Goal: Task Accomplishment & Management: Use online tool/utility

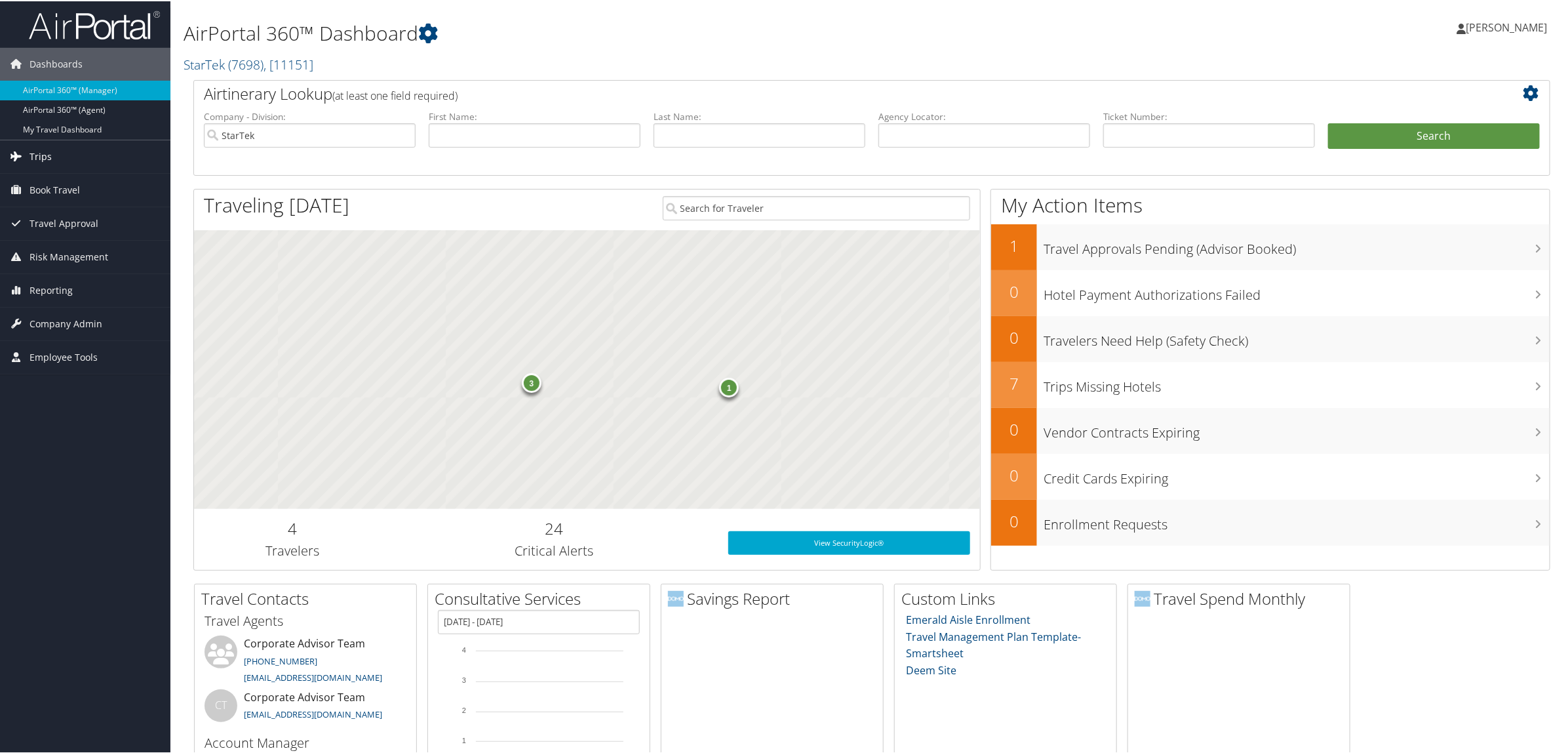
click at [69, 169] on link "Trips" at bounding box center [85, 155] width 170 height 33
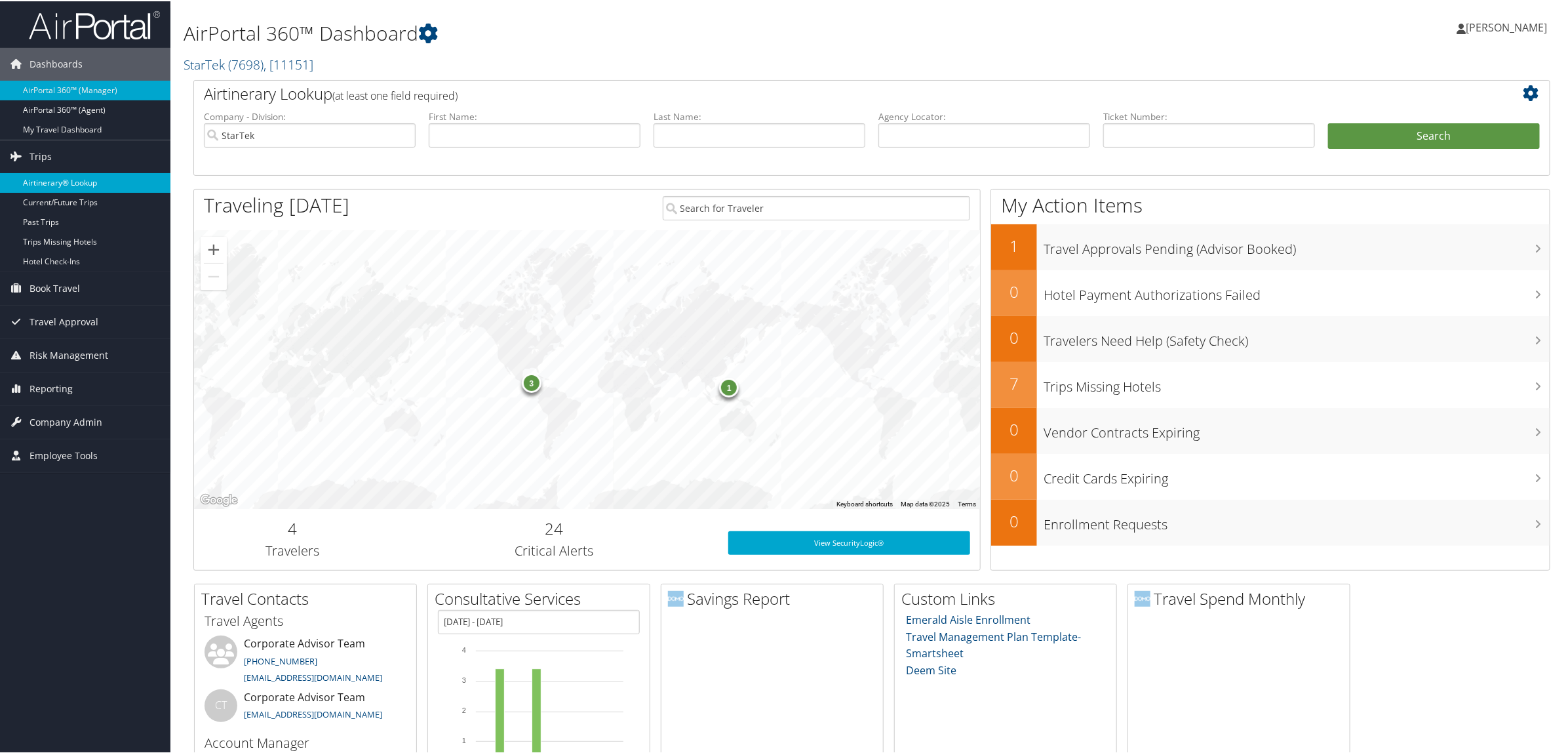
click at [61, 181] on link "Airtinerary® Lookup" at bounding box center [85, 182] width 170 height 20
click at [57, 296] on span "Reporting" at bounding box center [51, 289] width 43 height 33
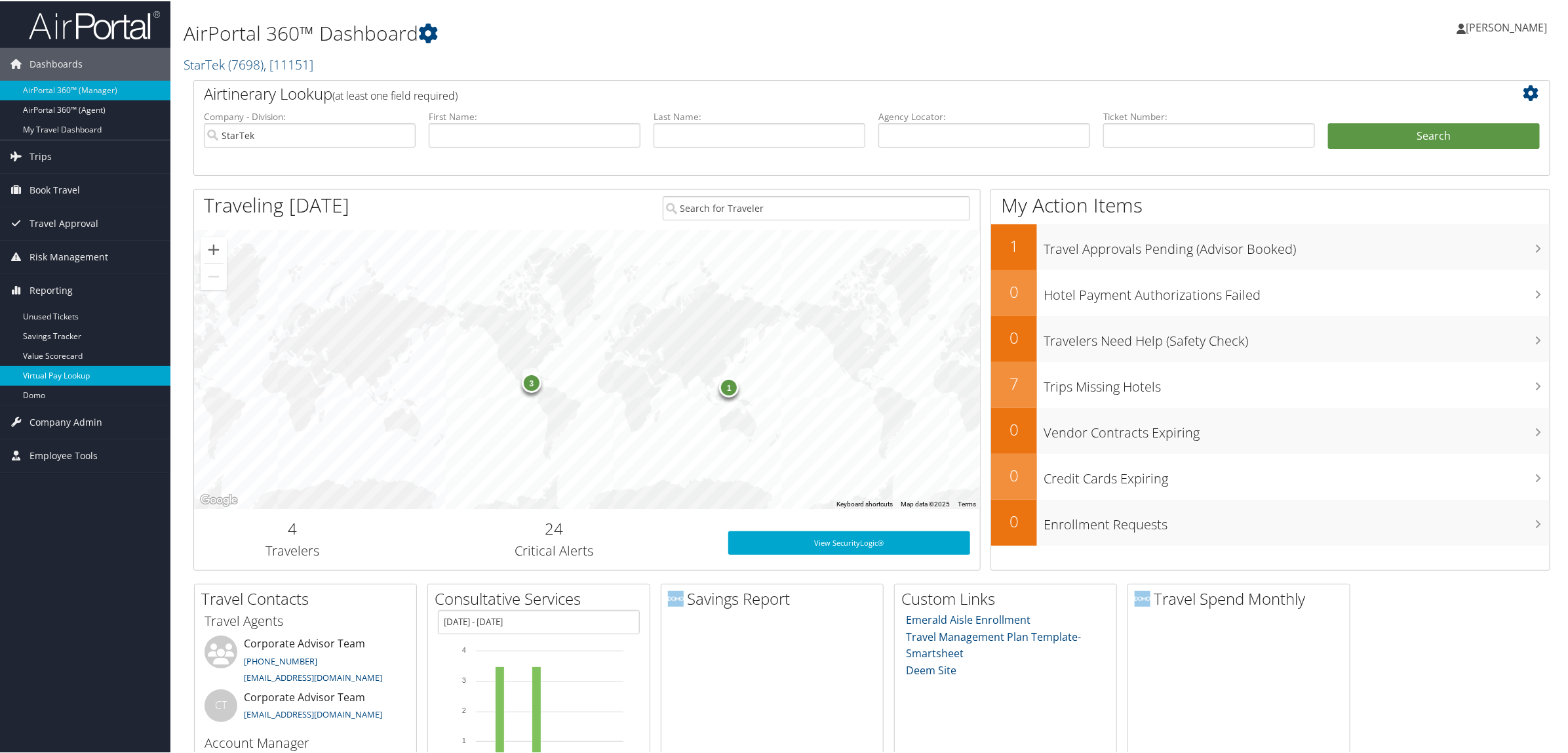
click at [92, 374] on link "Virtual Pay Lookup" at bounding box center [85, 375] width 170 height 20
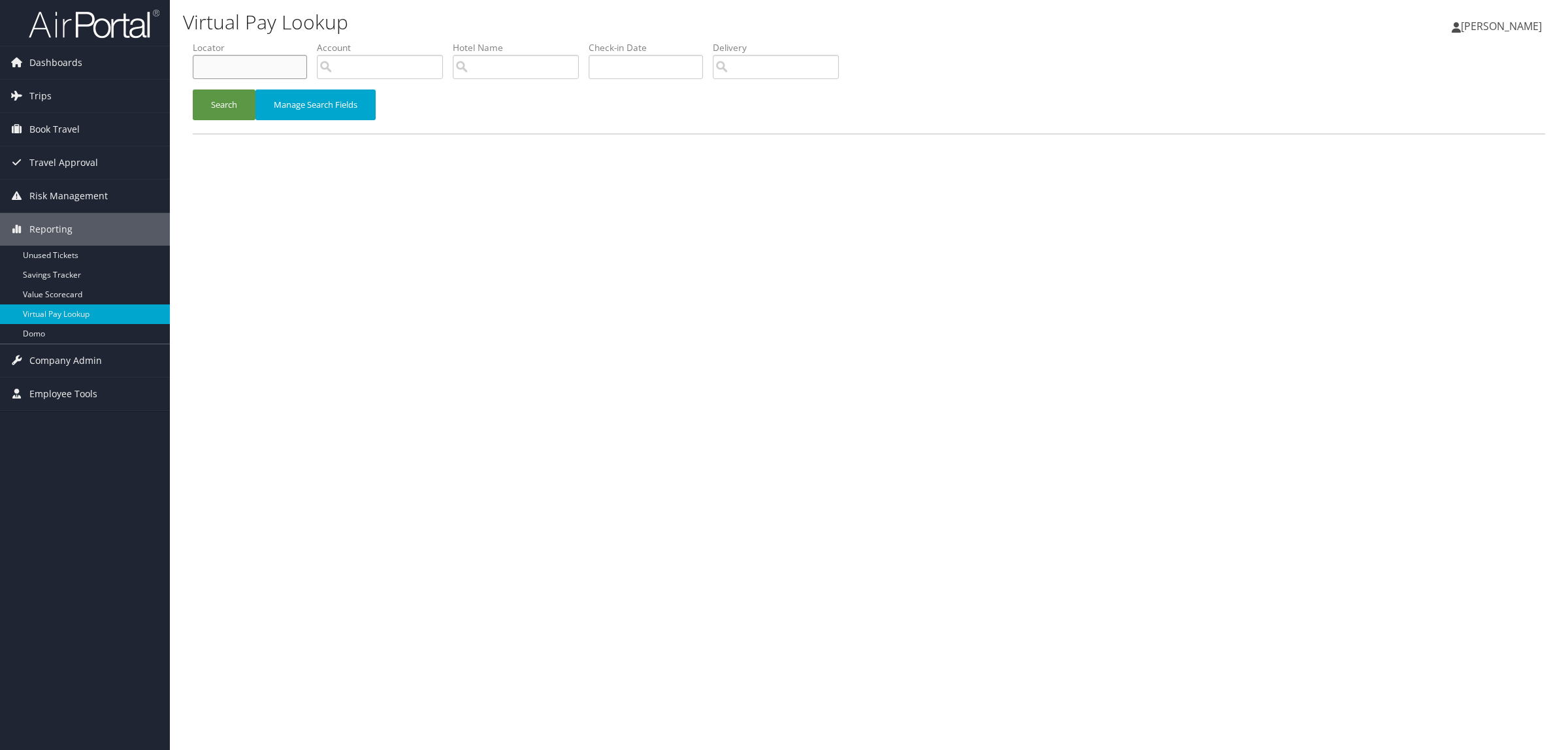
click at [247, 58] on input "text" at bounding box center [250, 67] width 114 height 24
paste input "D6Y2ZM"
click at [214, 100] on button "Search" at bounding box center [224, 105] width 63 height 31
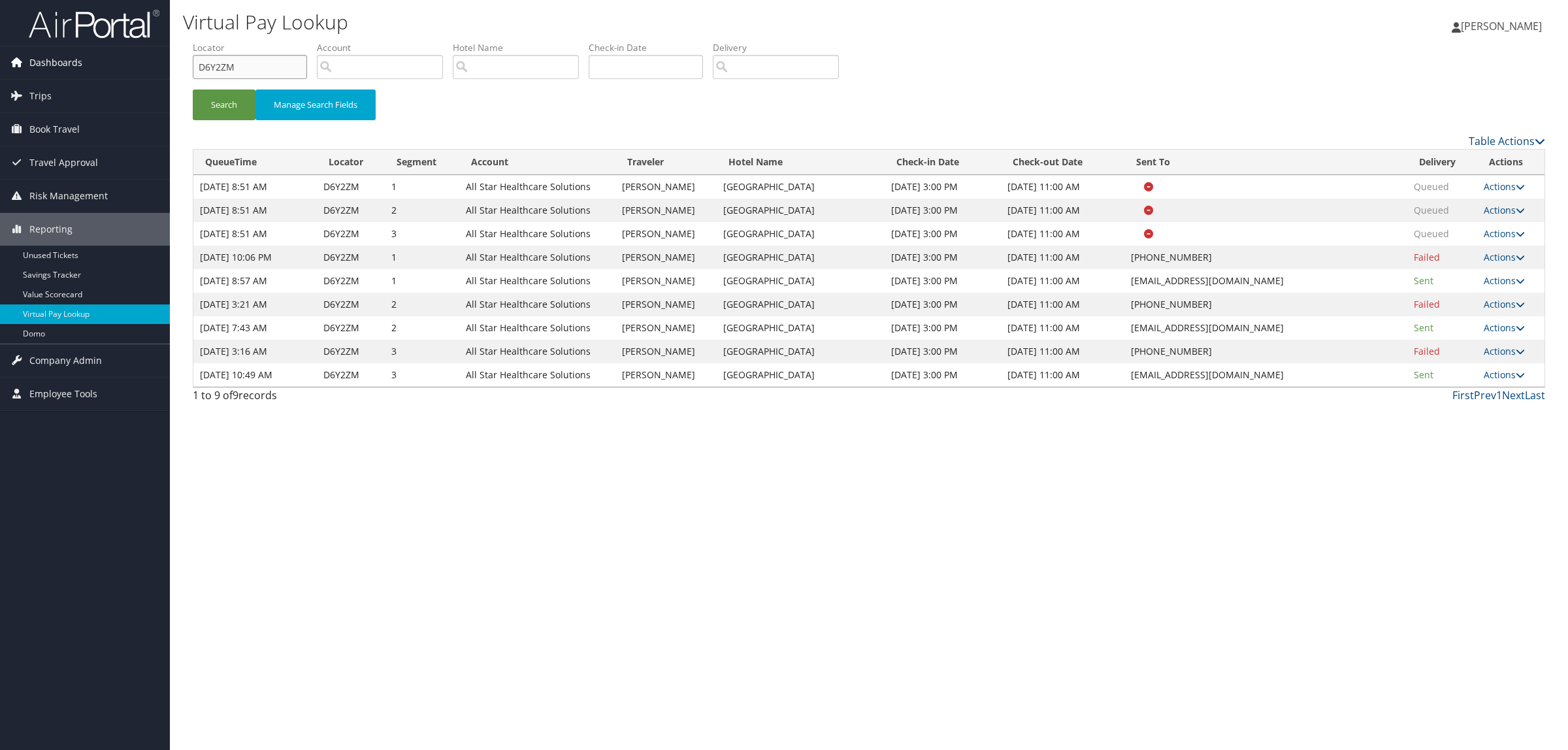
drag, startPoint x: 249, startPoint y: 70, endPoint x: 59, endPoint y: 65, distance: 190.1
click at [59, 65] on div "Dashboards AirPortal 360™ (Manager) AirPortal 360™ (Agent) My Travel Dashboard …" at bounding box center [784, 375] width 1568 height 750
paste input "K3RG6"
type input "DK3RG6"
drag, startPoint x: 1125, startPoint y: 364, endPoint x: 1335, endPoint y: 373, distance: 210.2
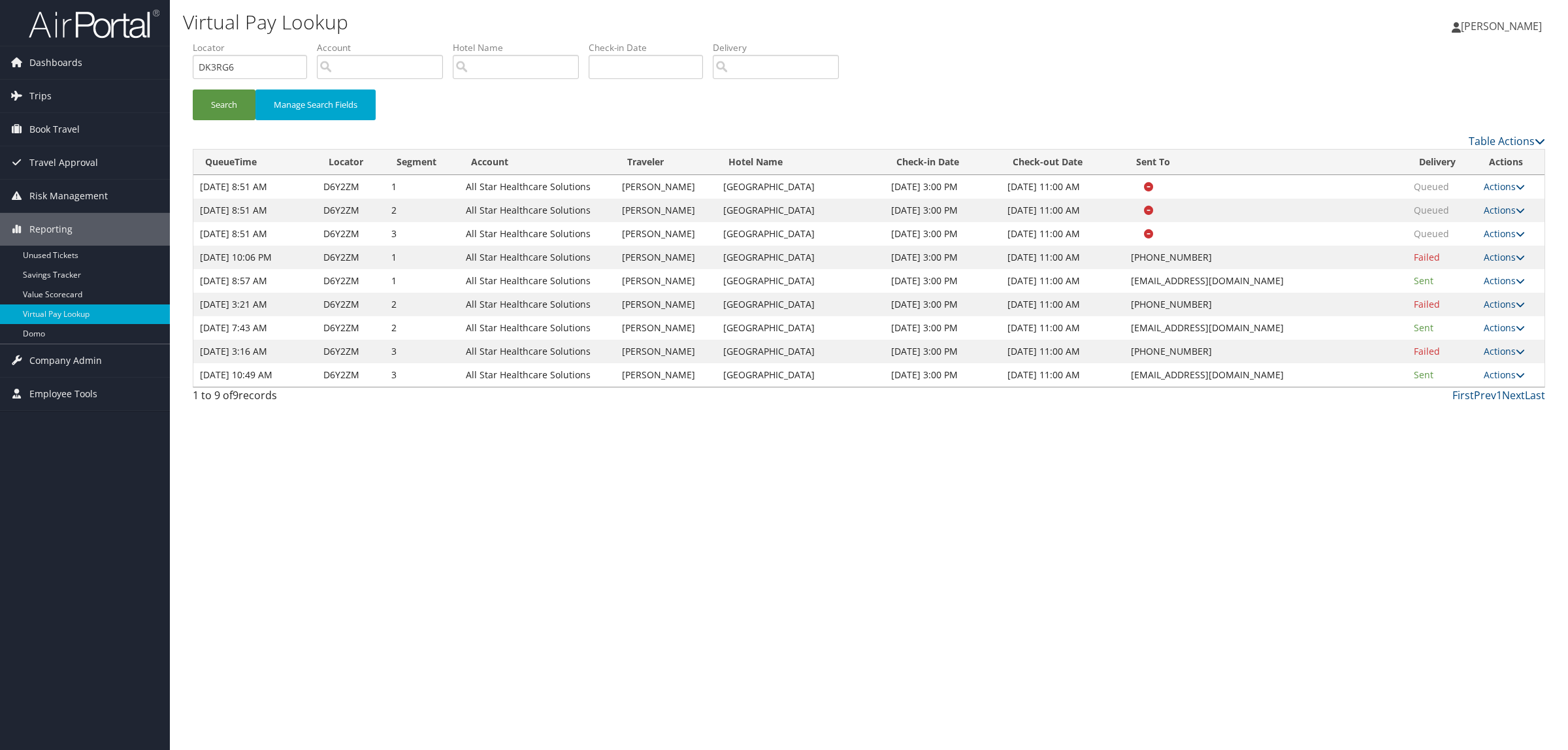
click at [1335, 373] on td "BRIDGEPORTHOTEL@SHANERINVESTMENTS.COM" at bounding box center [1266, 375] width 283 height 24
copy td "BRIDGEPORTHOTEL@SHANERINVESTMENTS.COM"
click at [224, 105] on button "Search" at bounding box center [224, 105] width 63 height 31
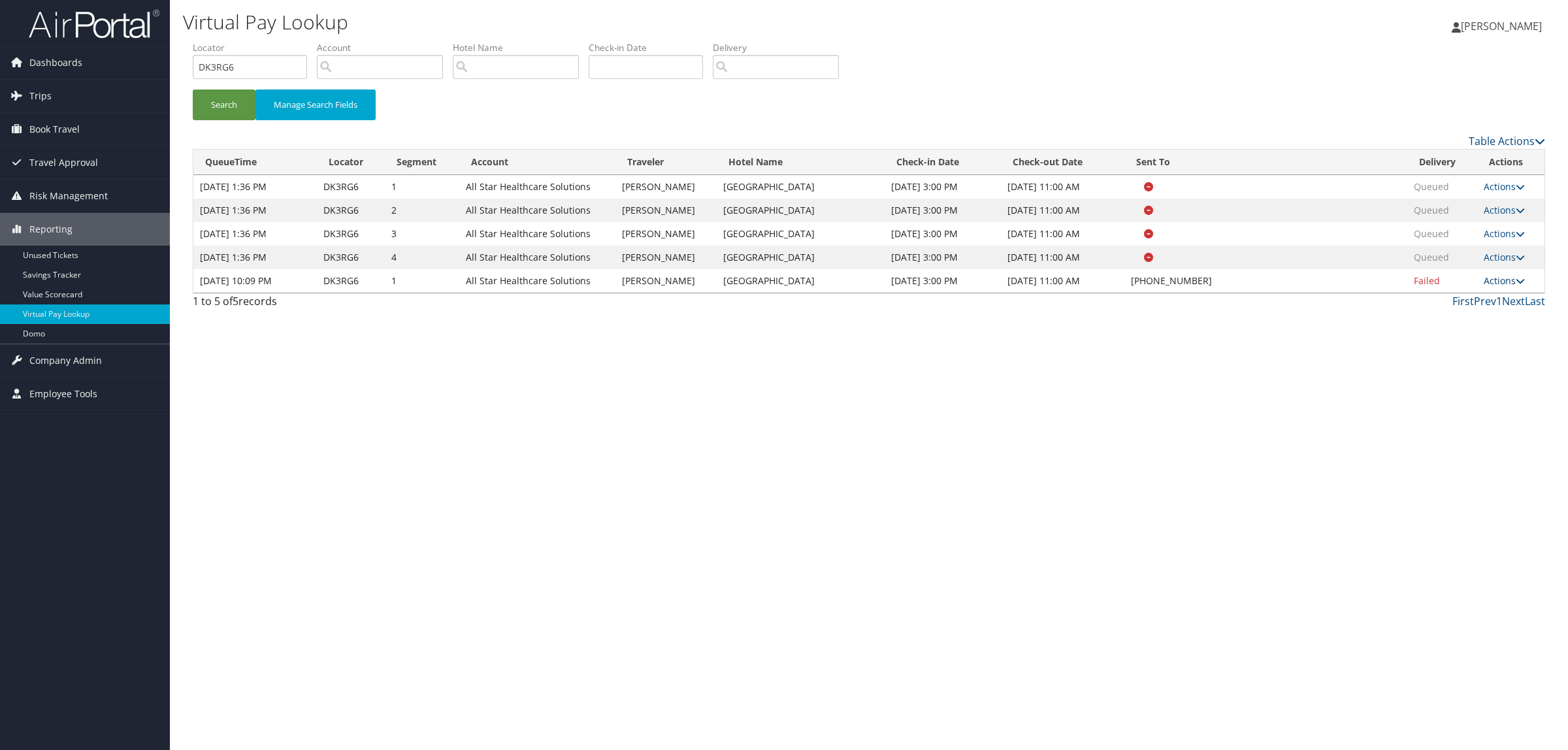
click at [1501, 278] on link "Actions" at bounding box center [1504, 281] width 41 height 13
click at [1471, 307] on link "Resend" at bounding box center [1465, 300] width 111 height 22
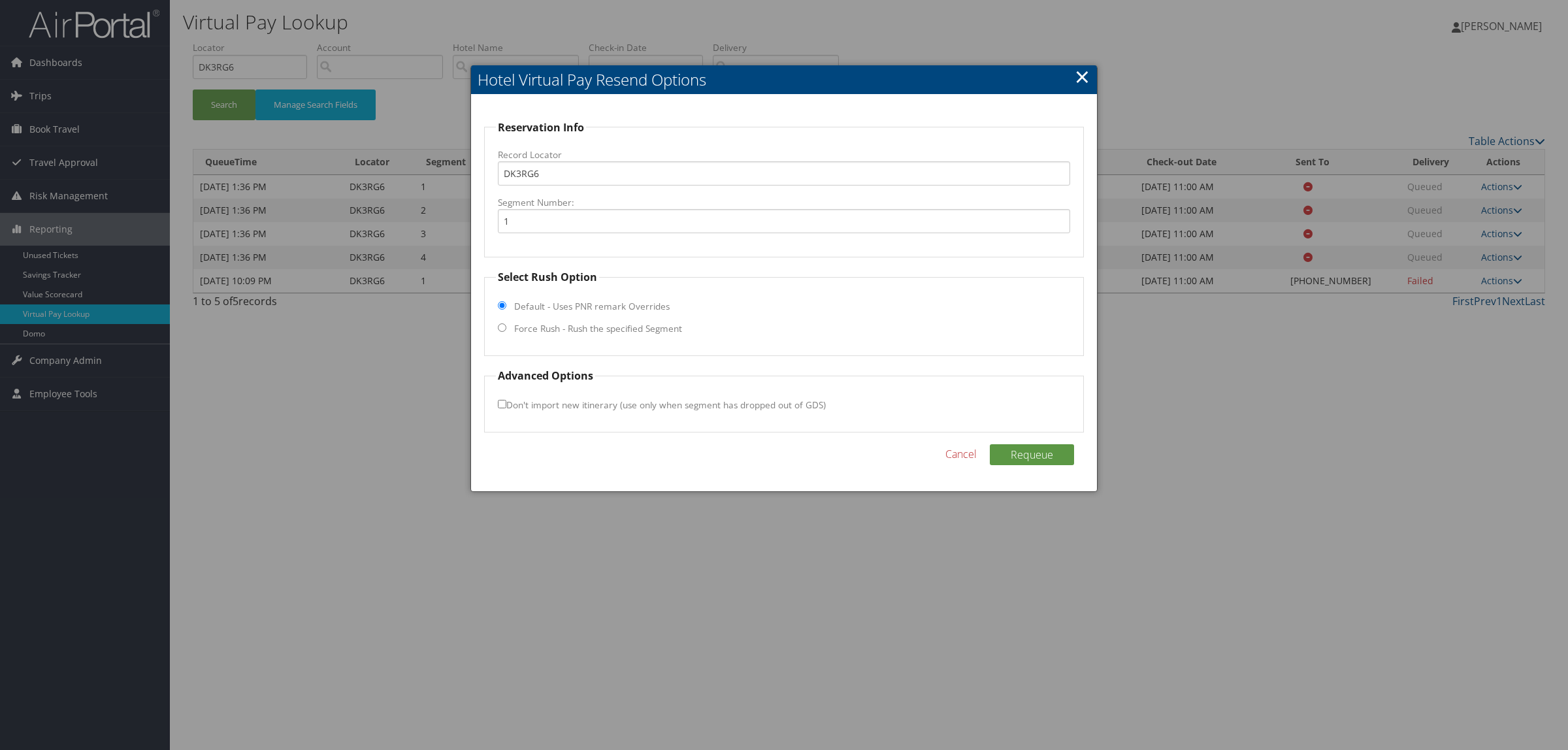
click at [578, 323] on label "Force Rush - Rush the specified Segment" at bounding box center [598, 328] width 168 height 13
click at [506, 323] on input "Force Rush - Rush the specified Segment" at bounding box center [502, 327] width 8 height 8
radio input "true"
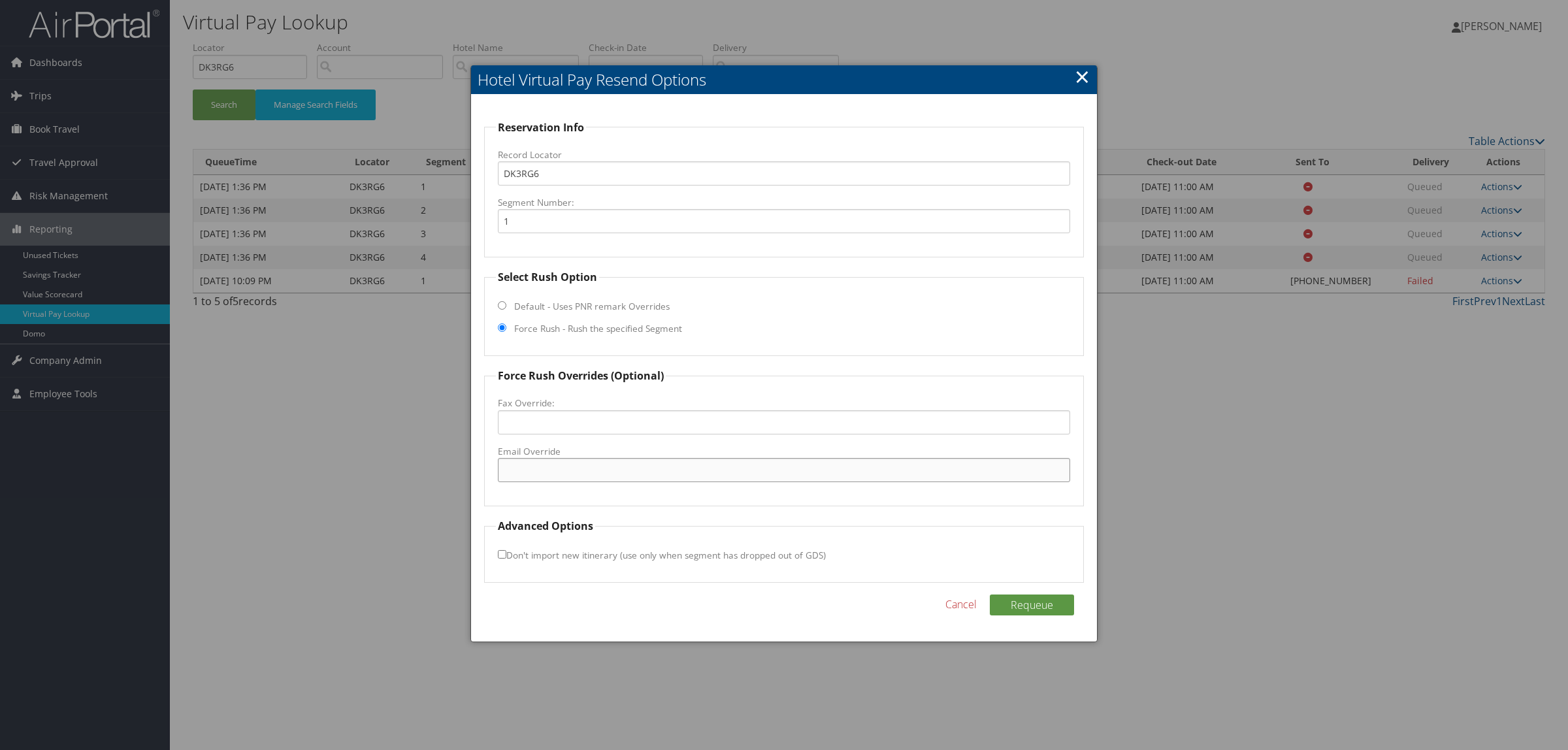
click at [588, 469] on input "Email Override" at bounding box center [784, 470] width 573 height 24
paste input "BRIDGEPORTHOTEL@SHANERINVESTMENTS.COM"
type input "BRIDGEPORTHOTEL@SHANERINVESTMENTS.COM"
click at [1034, 596] on button "Requeue" at bounding box center [1032, 605] width 84 height 21
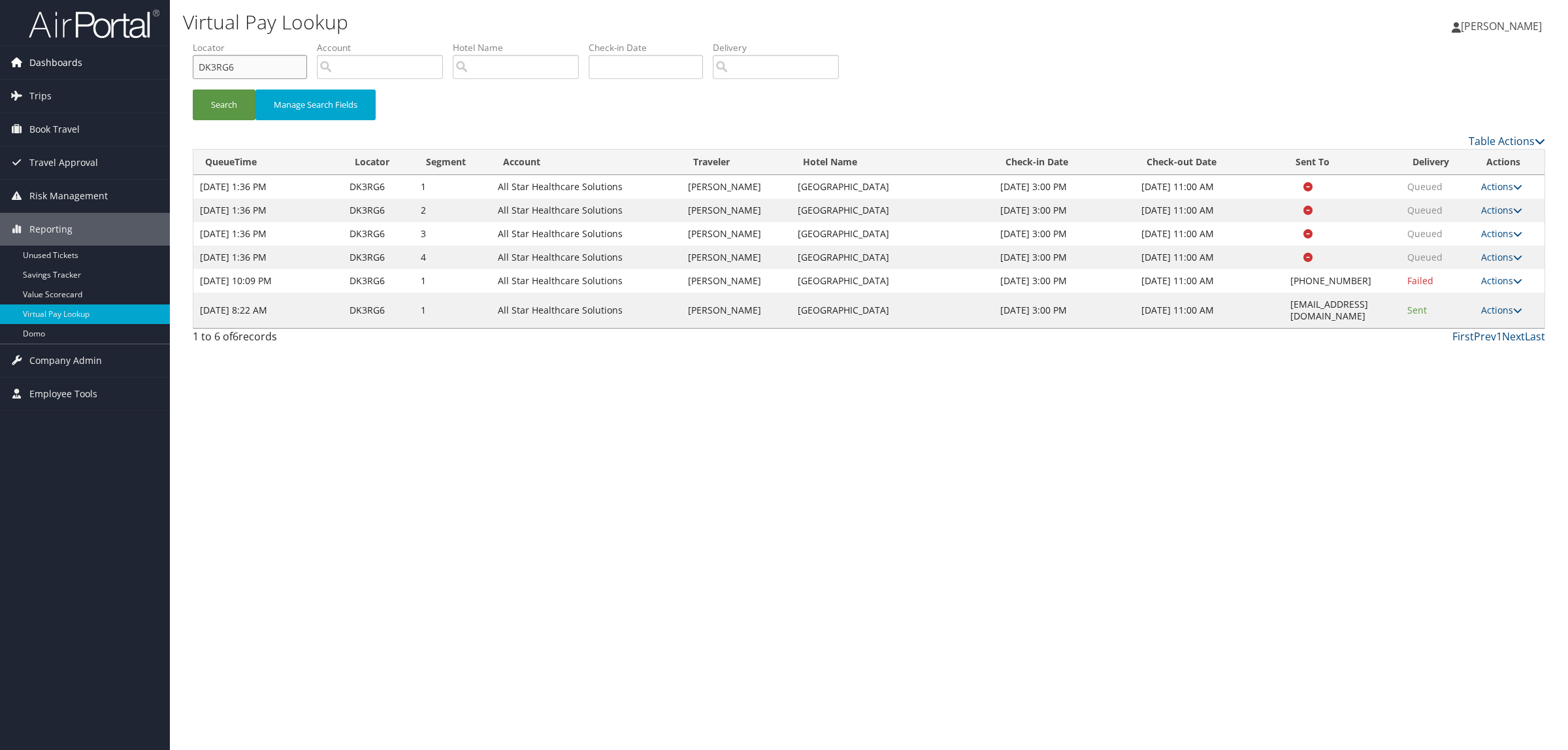
drag, startPoint x: 256, startPoint y: 61, endPoint x: 138, endPoint y: 61, distance: 118.0
click at [138, 61] on div "Dashboards AirPortal 360™ (Manager) AirPortal 360™ (Agent) My Travel Dashboard …" at bounding box center [784, 375] width 1568 height 750
drag, startPoint x: 263, startPoint y: 47, endPoint x: 233, endPoint y: 66, distance: 35.5
click at [233, 66] on input "DK3RG6" at bounding box center [250, 67] width 114 height 24
drag, startPoint x: 240, startPoint y: 68, endPoint x: 162, endPoint y: 70, distance: 78.0
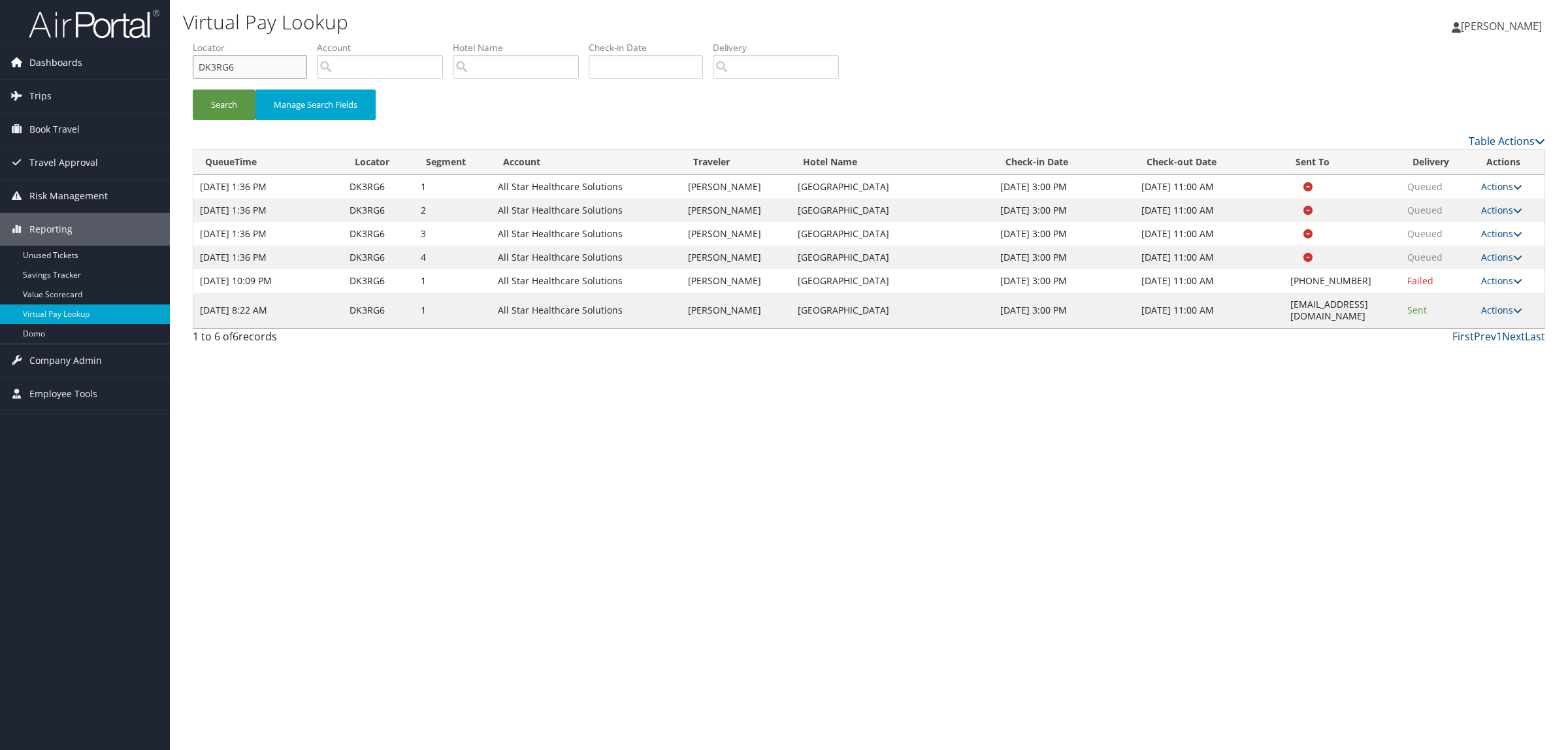
click at [161, 70] on div "Dashboards AirPortal 360™ (Manager) AirPortal 360™ (Agent) My Travel Dashboard …" at bounding box center [784, 375] width 1568 height 750
paste input "9MHLG"
type input "D9MHLG"
click at [228, 112] on button "Search" at bounding box center [224, 105] width 63 height 31
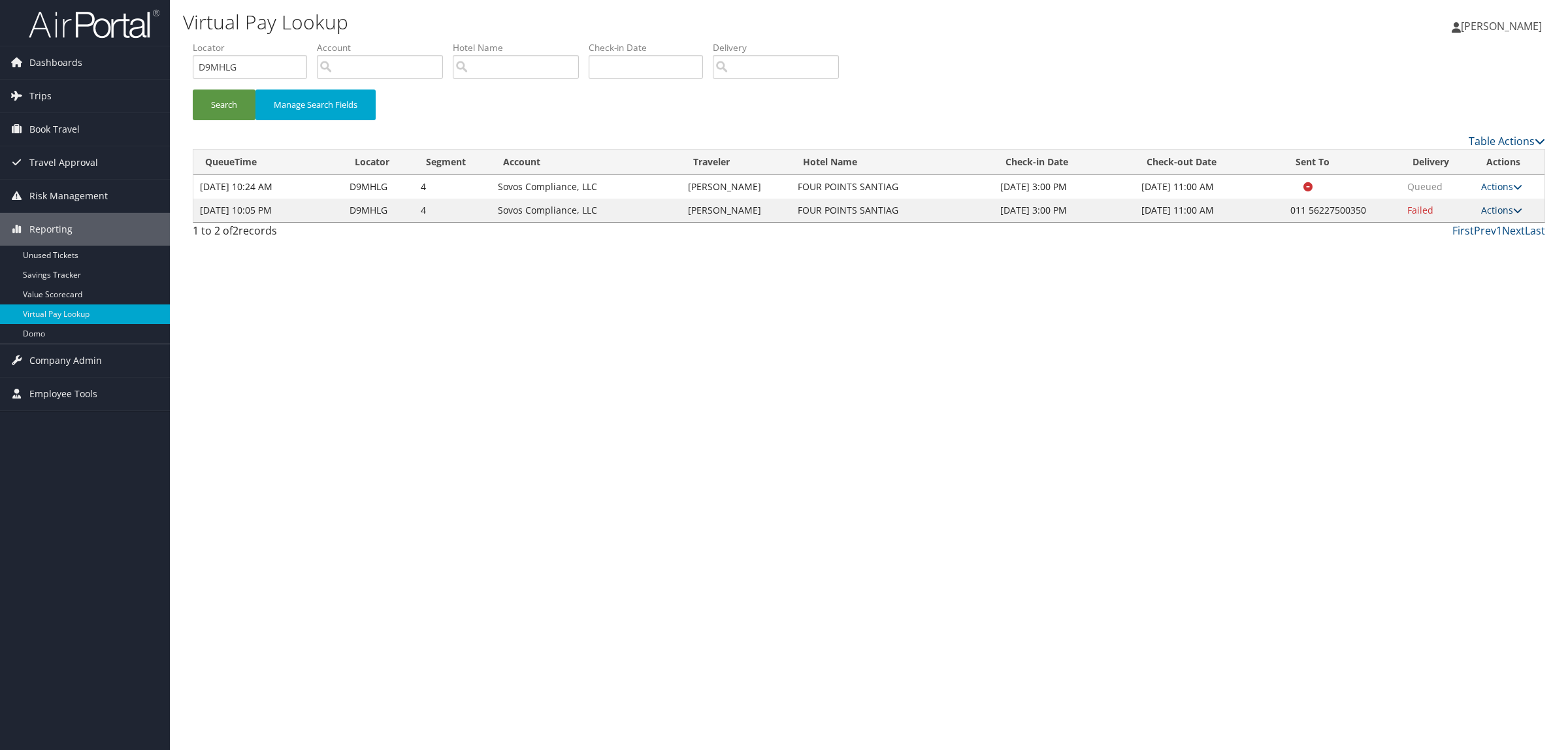
click at [1505, 216] on link "Actions" at bounding box center [1501, 210] width 41 height 13
click at [1484, 249] on link "Resend" at bounding box center [1462, 247] width 111 height 22
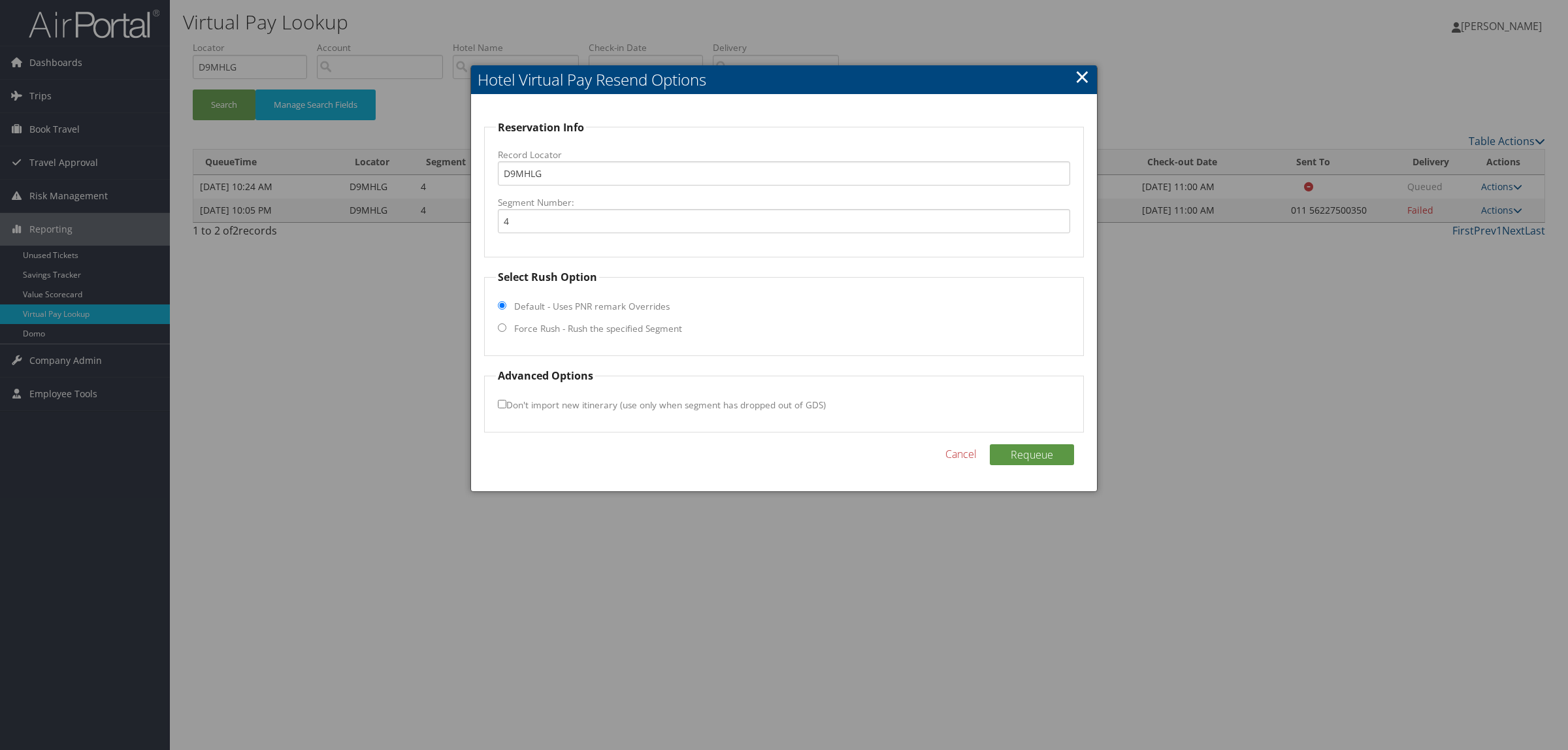
click at [658, 324] on label "Force Rush - Rush the specified Segment" at bounding box center [598, 328] width 168 height 13
click at [506, 324] on input "Force Rush - Rush the specified Segment" at bounding box center [502, 327] width 8 height 8
radio input "true"
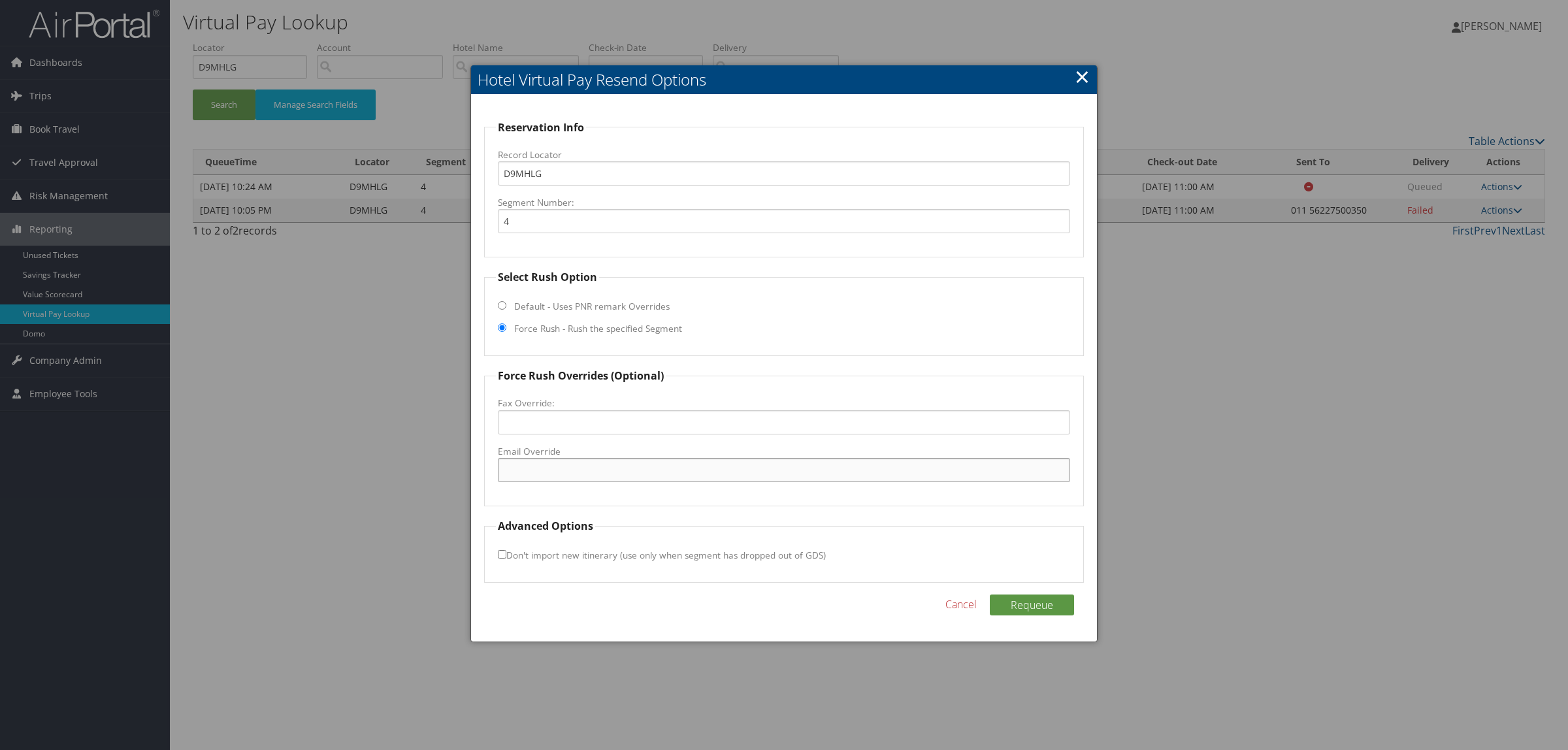
paste input ""fourpoints.santiago@starwoodhotels.com" <fourpoints.santiago@starwoodhotels.co…"
drag, startPoint x: 688, startPoint y: 465, endPoint x: 947, endPoint y: 468, distance: 259.0
click at [947, 468] on input ""fourpoints.santiago@starwoodhotels.com" <fourpoints.santiago@starwoodhotels.co…" at bounding box center [784, 470] width 573 height 24
drag, startPoint x: 509, startPoint y: 467, endPoint x: 401, endPoint y: 468, distance: 108.0
click at [401, 468] on body "Menu Dashboards ► AirPortal 360™ (Manager) AirPortal 360™ (Agent) My Travel Das…" at bounding box center [784, 375] width 1568 height 750
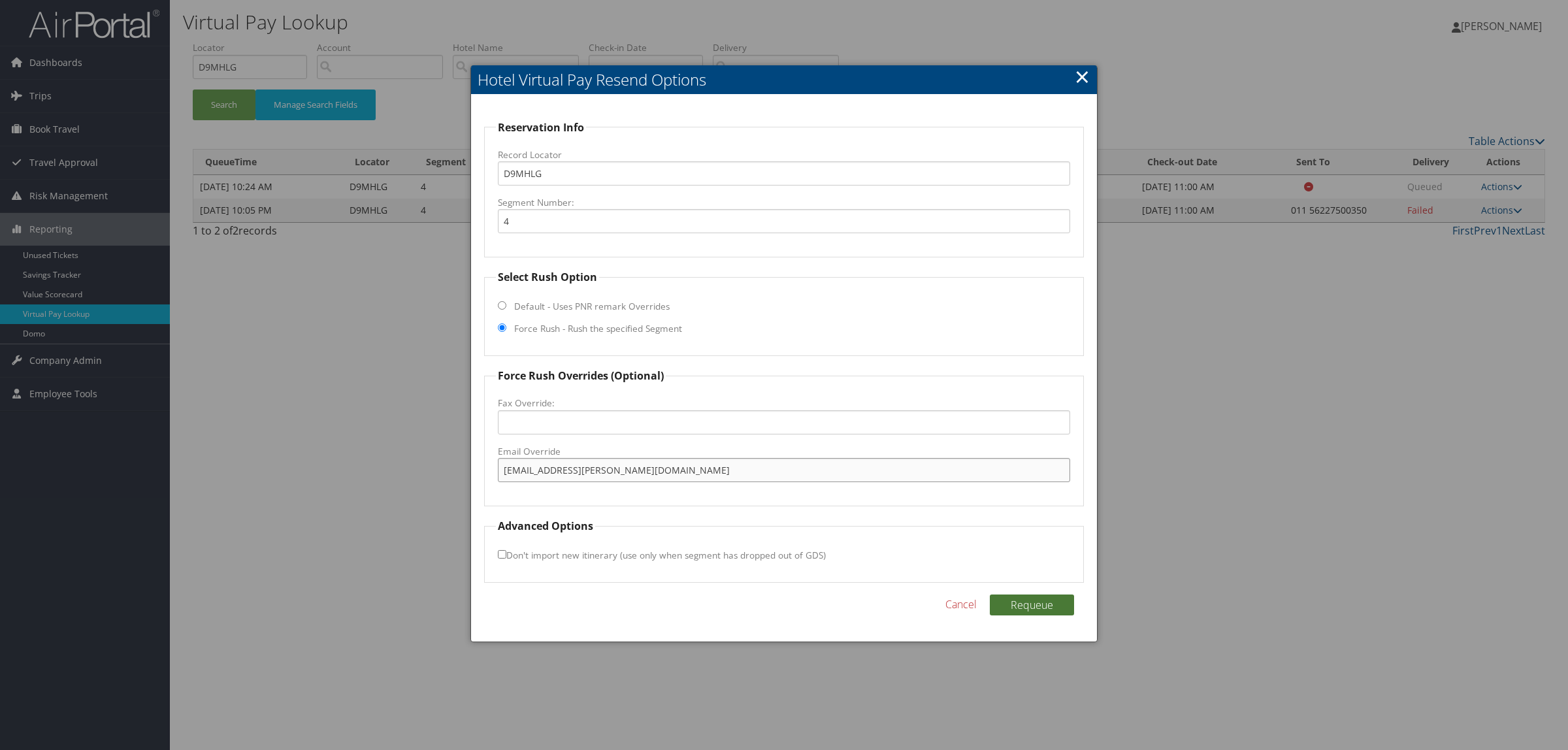
type input "fourpoints.santiago@starwoodhotels.com"
click at [1062, 607] on button "Requeue" at bounding box center [1032, 605] width 84 height 21
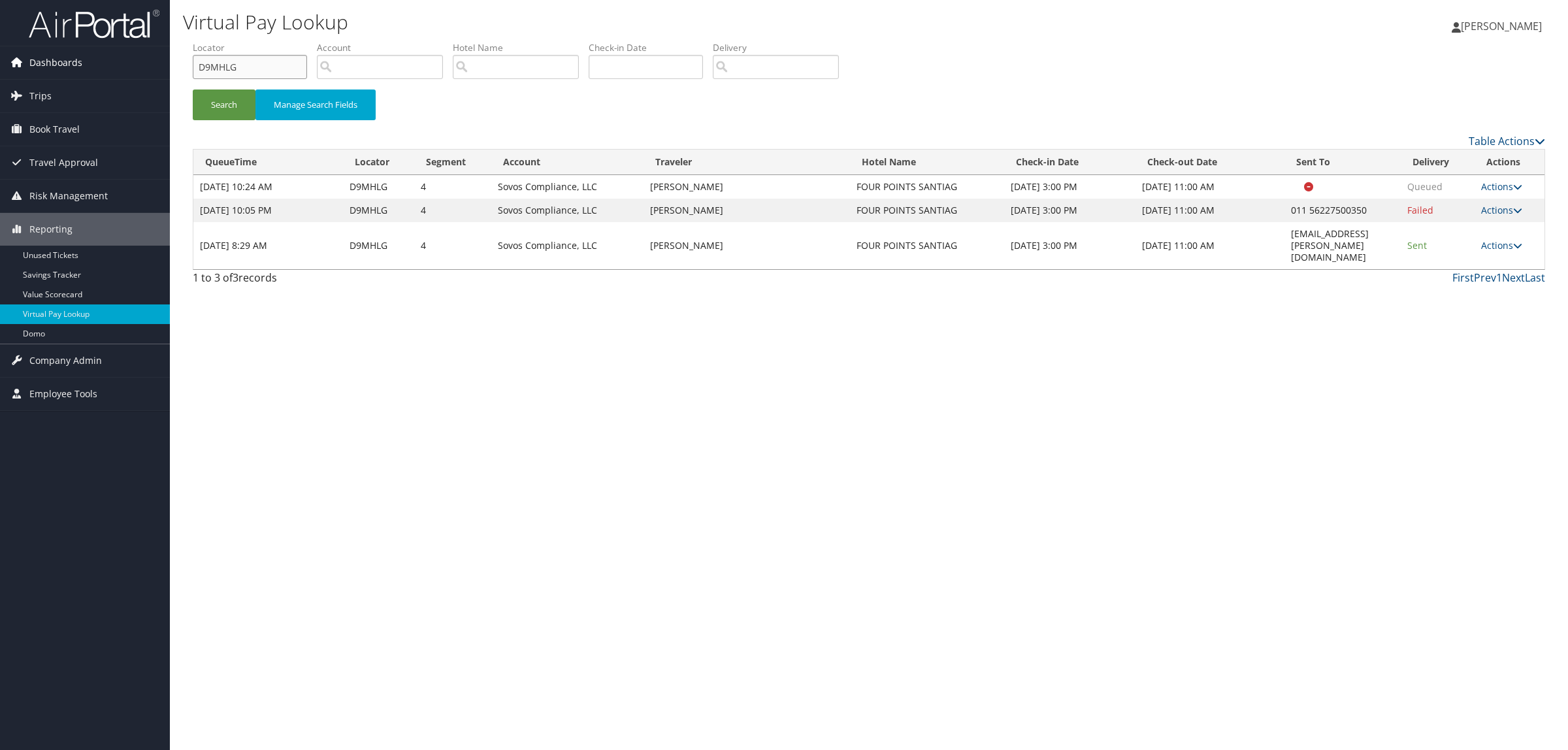
drag, startPoint x: 249, startPoint y: 68, endPoint x: 154, endPoint y: 66, distance: 95.0
click at [154, 66] on div "Dashboards AirPortal 360™ (Manager) AirPortal 360™ (Agent) My Travel Dashboard …" at bounding box center [784, 375] width 1568 height 750
paste input "J2NYJ"
click at [220, 87] on li "Locator DJ2NYJ" at bounding box center [255, 65] width 124 height 47
click at [224, 101] on button "Search" at bounding box center [224, 105] width 63 height 31
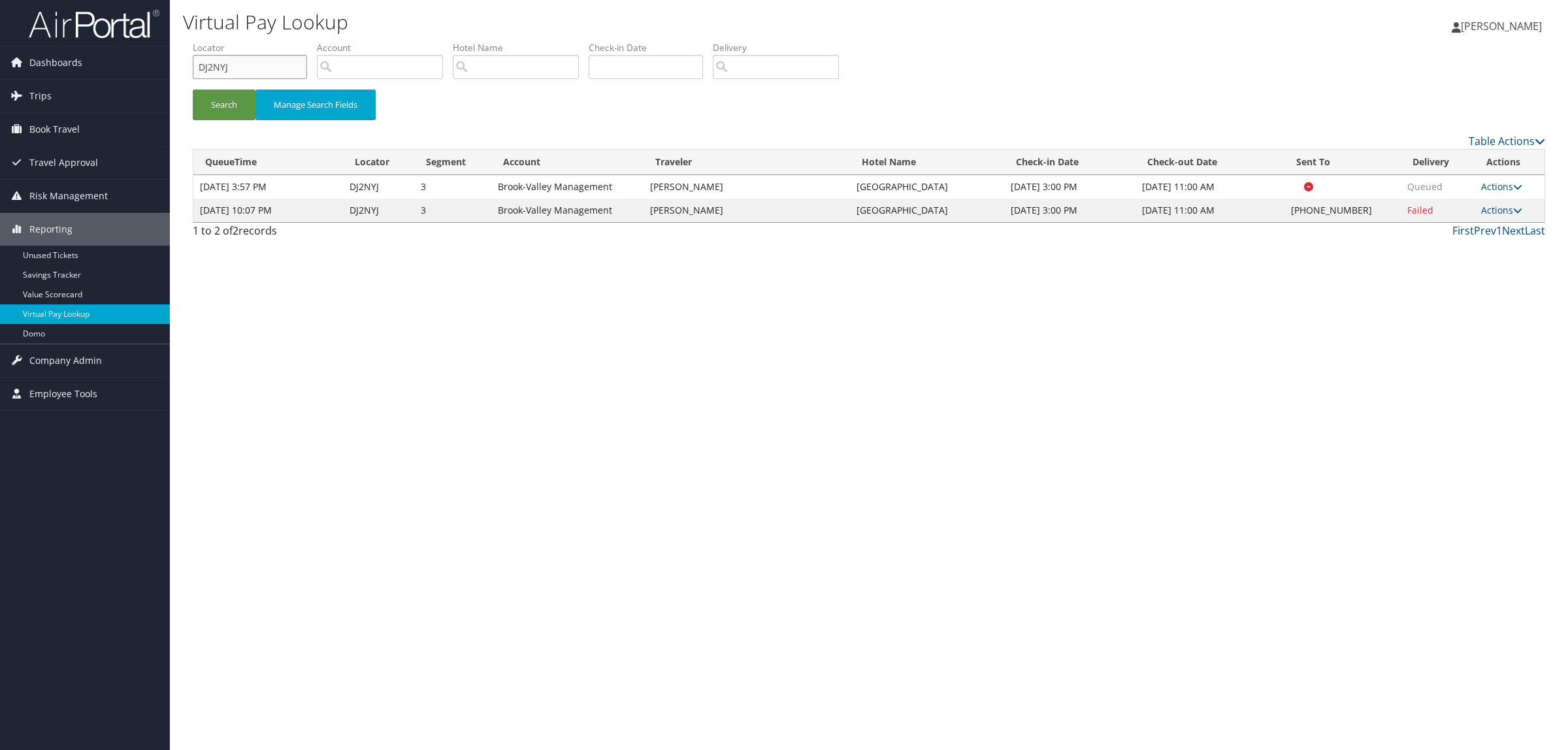
drag, startPoint x: 242, startPoint y: 77, endPoint x: 181, endPoint y: 77, distance: 61.0
click at [181, 77] on div "Virtual Pay Lookup Hope Ewing Hope Ewing My Settings Travel Agency Contacts Log…" at bounding box center [869, 375] width 1398 height 750
paste input "HYC4H"
type input "DHYC4H"
click at [219, 110] on button "Search" at bounding box center [224, 105] width 63 height 31
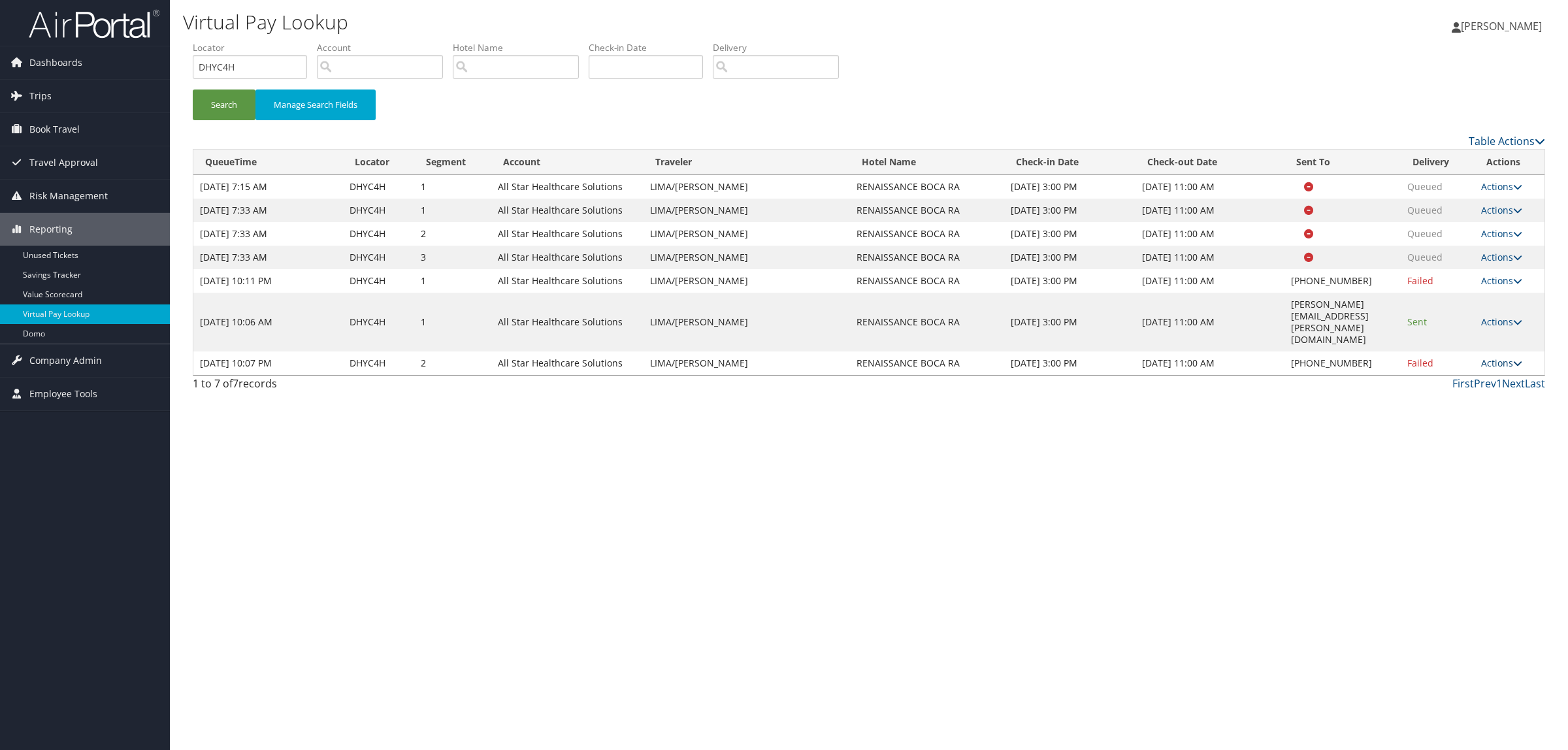
click at [1500, 357] on link "Actions" at bounding box center [1501, 363] width 41 height 13
click at [1487, 338] on link "Resend" at bounding box center [1468, 347] width 111 height 22
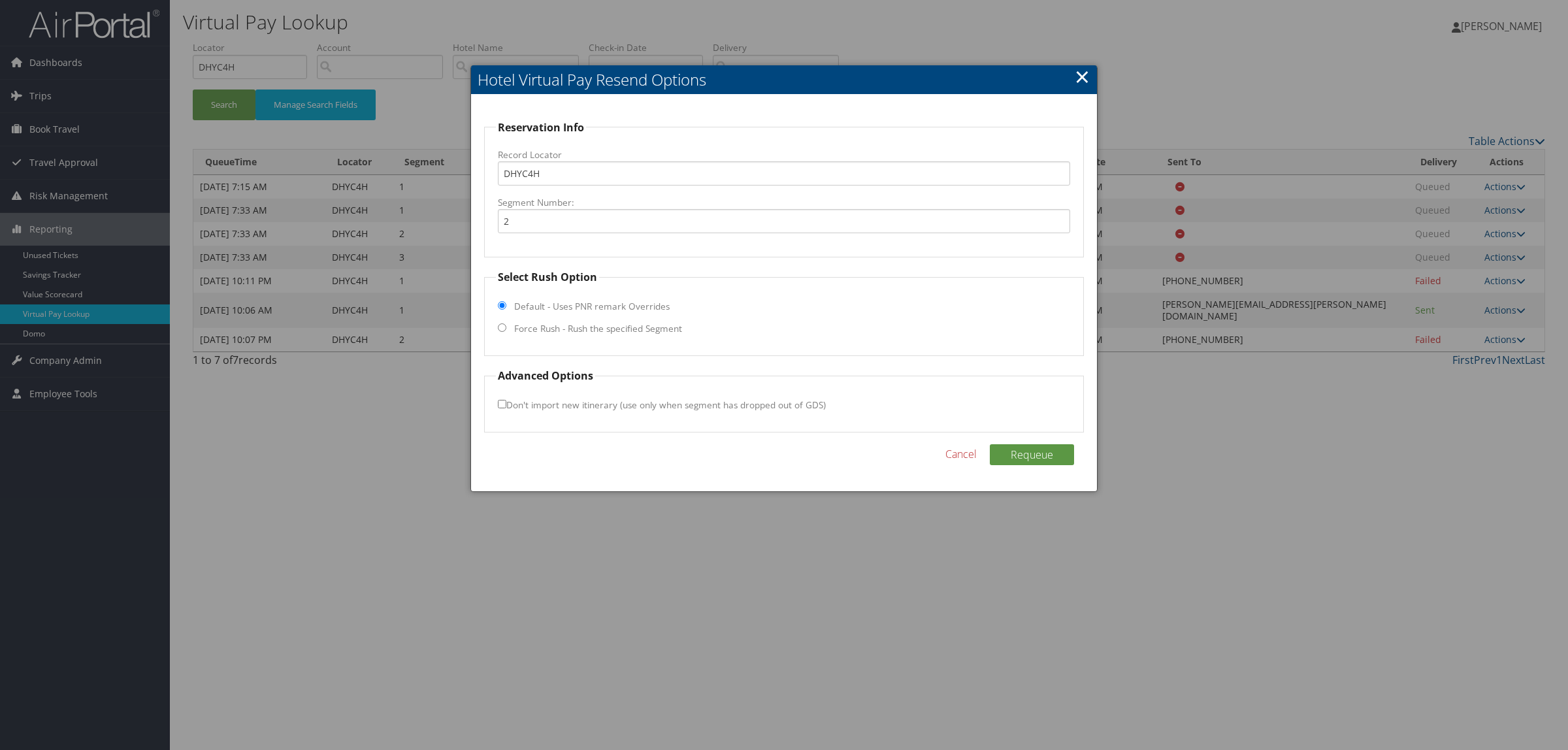
click at [584, 327] on label "Force Rush - Rush the specified Segment" at bounding box center [598, 328] width 168 height 13
click at [506, 327] on input "Force Rush - Rush the specified Segment" at bounding box center [502, 327] width 8 height 8
radio input "true"
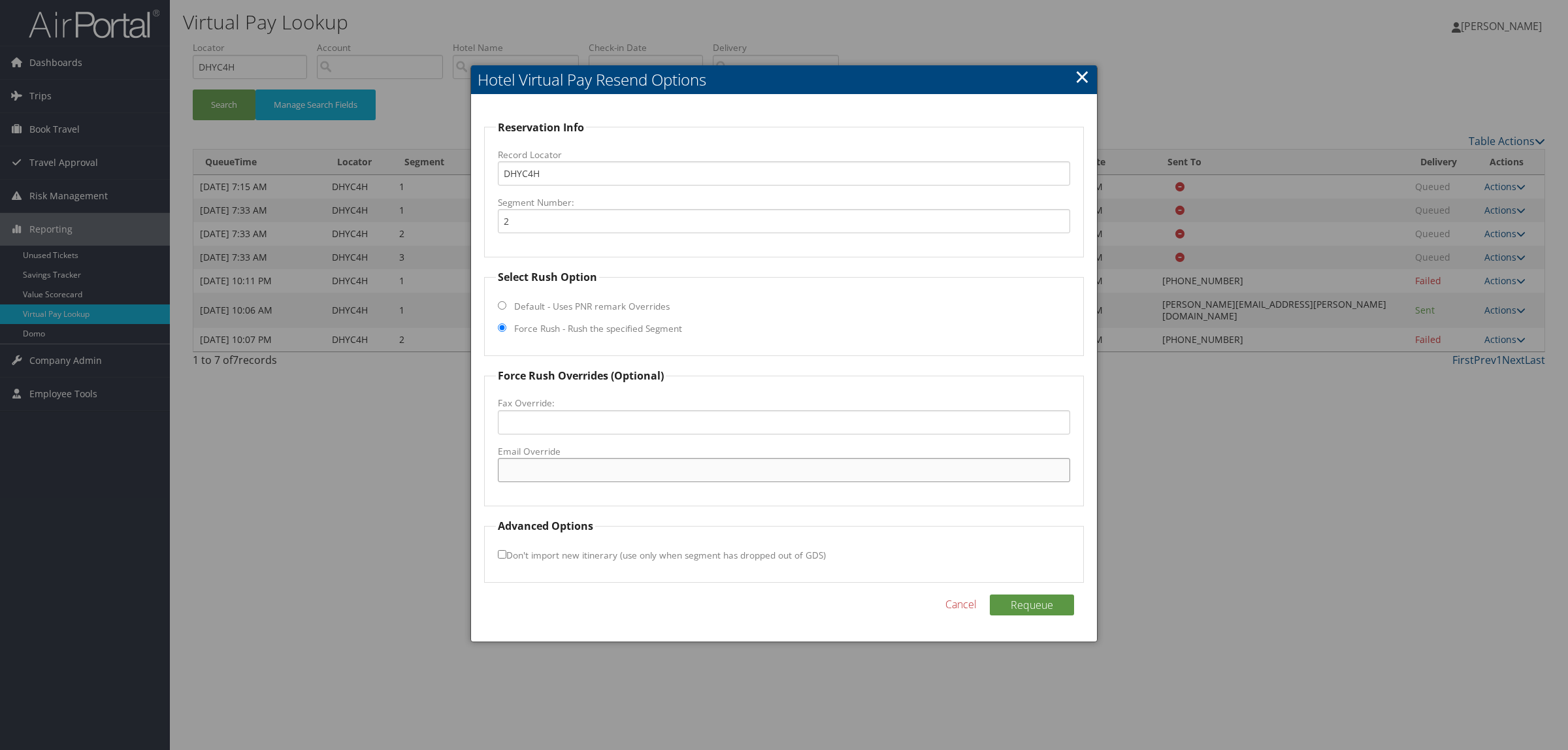
click at [590, 469] on input "Email Override" at bounding box center [784, 470] width 573 height 24
click at [632, 468] on input "MANTONUCCI@BOCARE" at bounding box center [784, 470] width 573 height 24
type input "MANTONUCCI@BOCARENAISSANCE.COM"
click at [1053, 614] on button "Requeue" at bounding box center [1032, 605] width 84 height 21
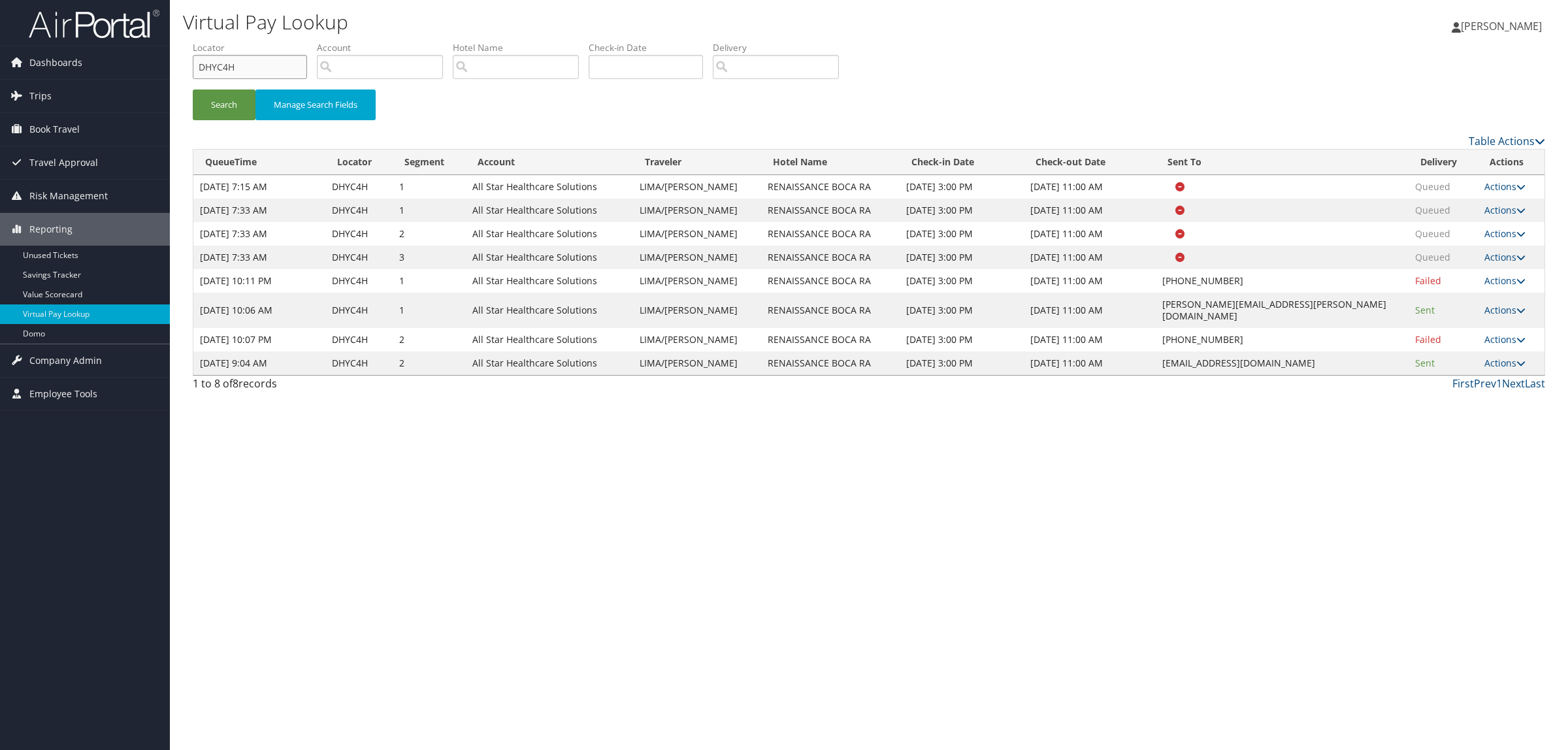
drag, startPoint x: 261, startPoint y: 79, endPoint x: 194, endPoint y: 75, distance: 67.1
click at [194, 75] on input "DHYC4H" at bounding box center [250, 67] width 114 height 24
paste input "STC"
click at [228, 112] on button "Search" at bounding box center [224, 105] width 63 height 31
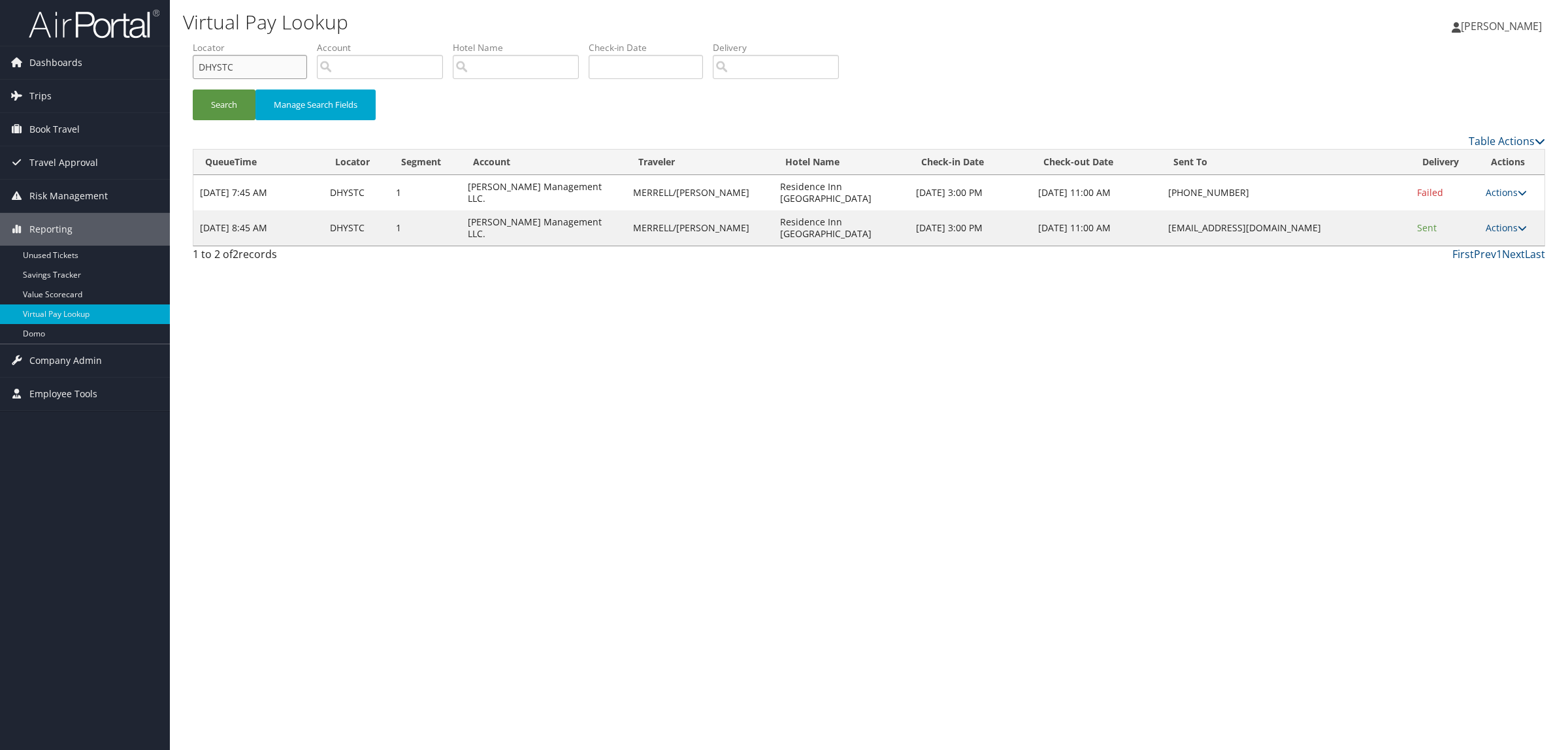
drag, startPoint x: 130, startPoint y: 69, endPoint x: 488, endPoint y: 126, distance: 362.5
click at [106, 70] on div "Dashboards AirPortal 360™ (Manager) AirPortal 360™ (Agent) My Travel Dashboard …" at bounding box center [784, 375] width 1568 height 750
paste input "JR84M"
type input "DJR84M"
drag, startPoint x: 1151, startPoint y: 226, endPoint x: 1299, endPoint y: 232, distance: 148.1
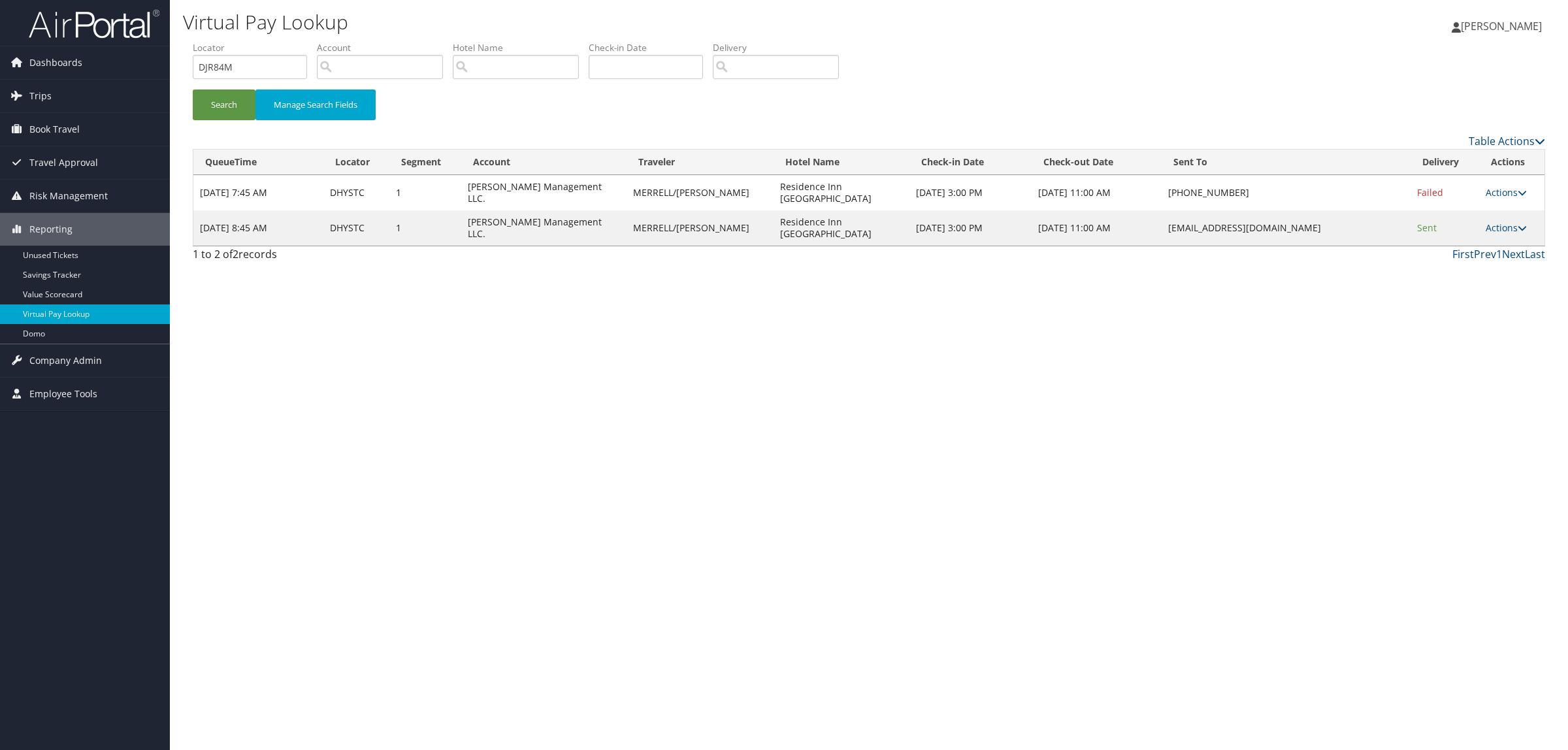
click at [1299, 232] on td "residenceinnknoxville@gmail.com" at bounding box center [1286, 228] width 249 height 36
copy td "residenceinnknoxville@gmail.com"
drag, startPoint x: 237, startPoint y: 95, endPoint x: 1176, endPoint y: 126, distance: 939.5
click at [237, 98] on button "Search" at bounding box center [224, 105] width 63 height 31
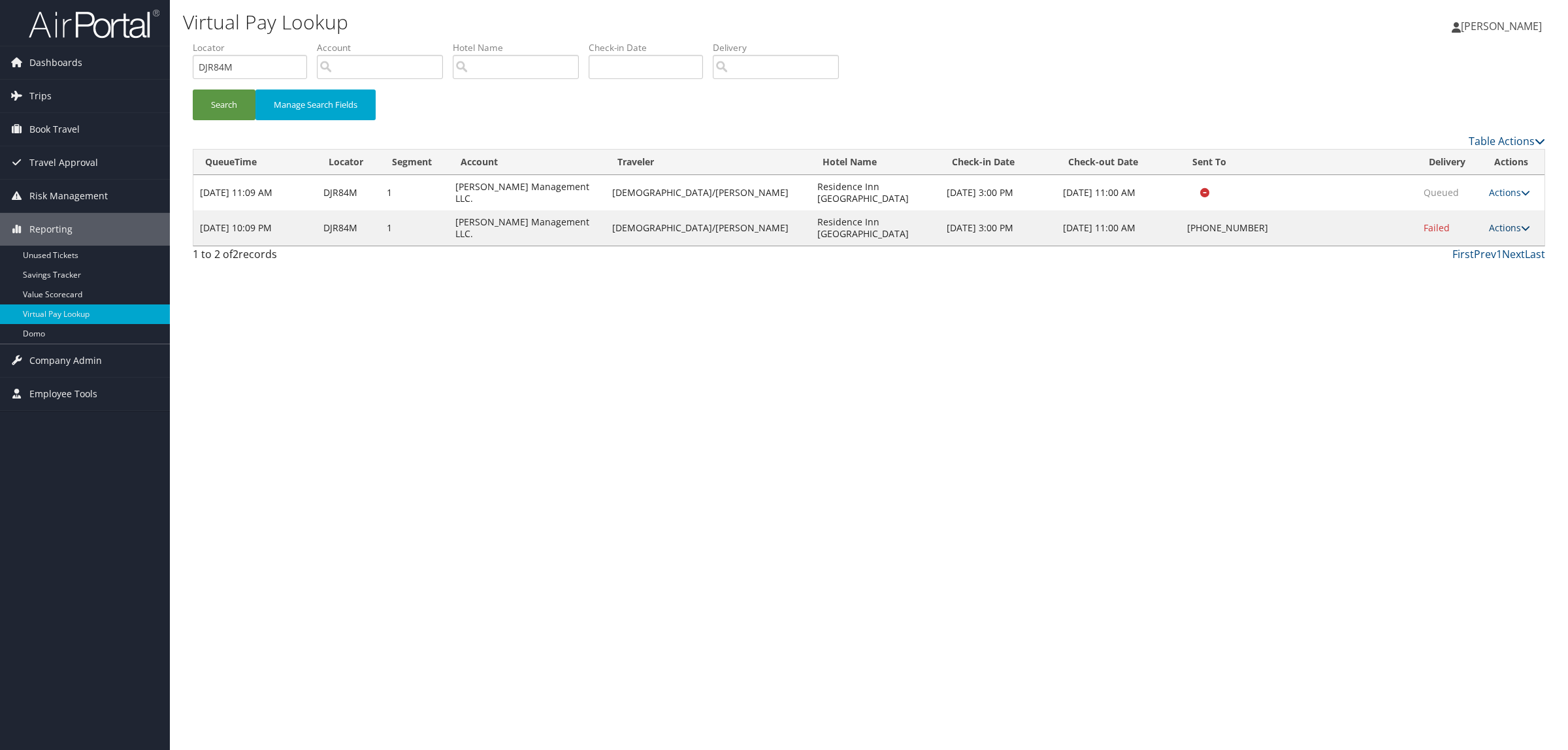
click at [1490, 229] on link "Actions" at bounding box center [1509, 228] width 41 height 13
click at [1477, 247] on link "Resend" at bounding box center [1464, 247] width 111 height 22
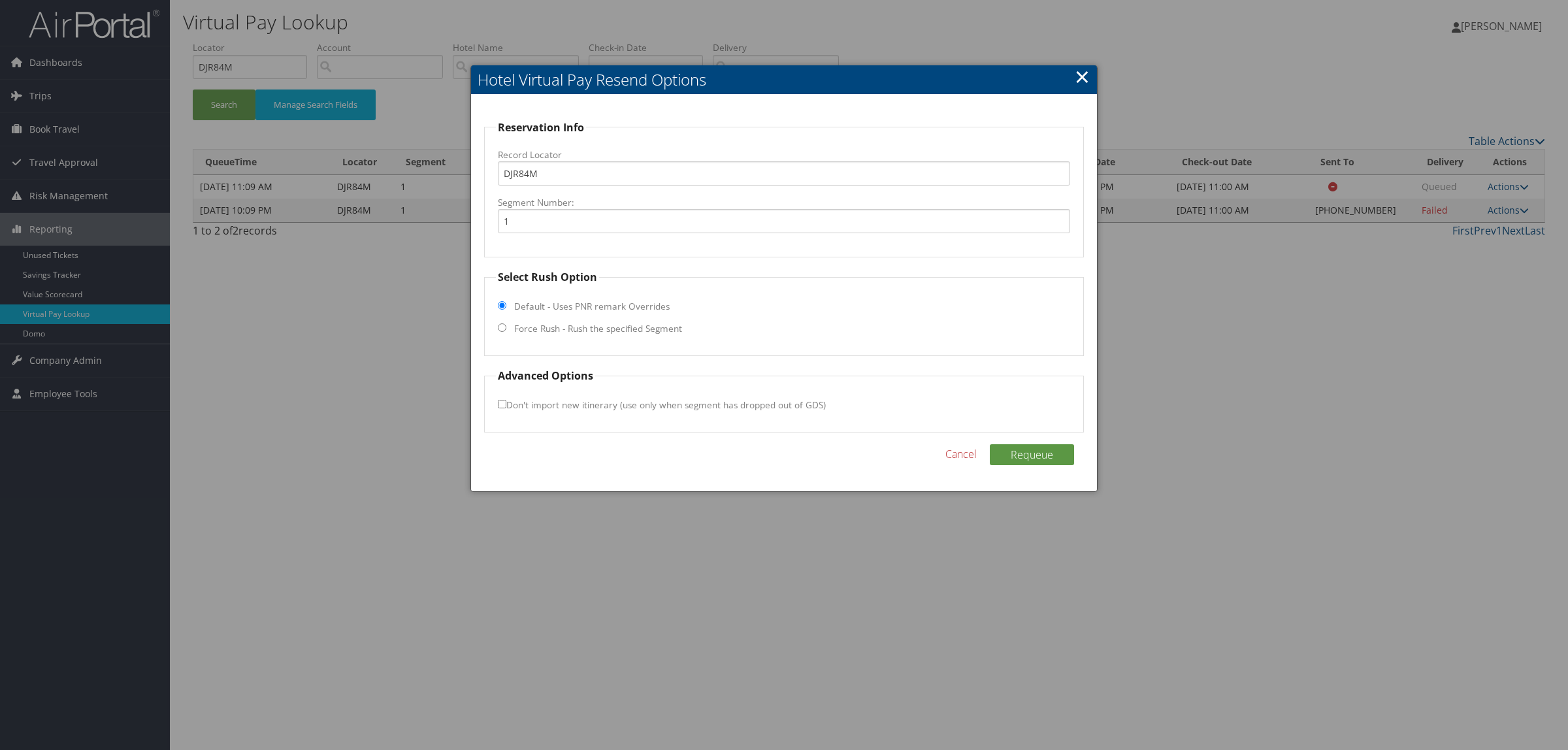
click at [660, 331] on label "Force Rush - Rush the specified Segment" at bounding box center [598, 328] width 168 height 13
click at [506, 331] on input "Force Rush - Rush the specified Segment" at bounding box center [502, 327] width 8 height 8
radio input "true"
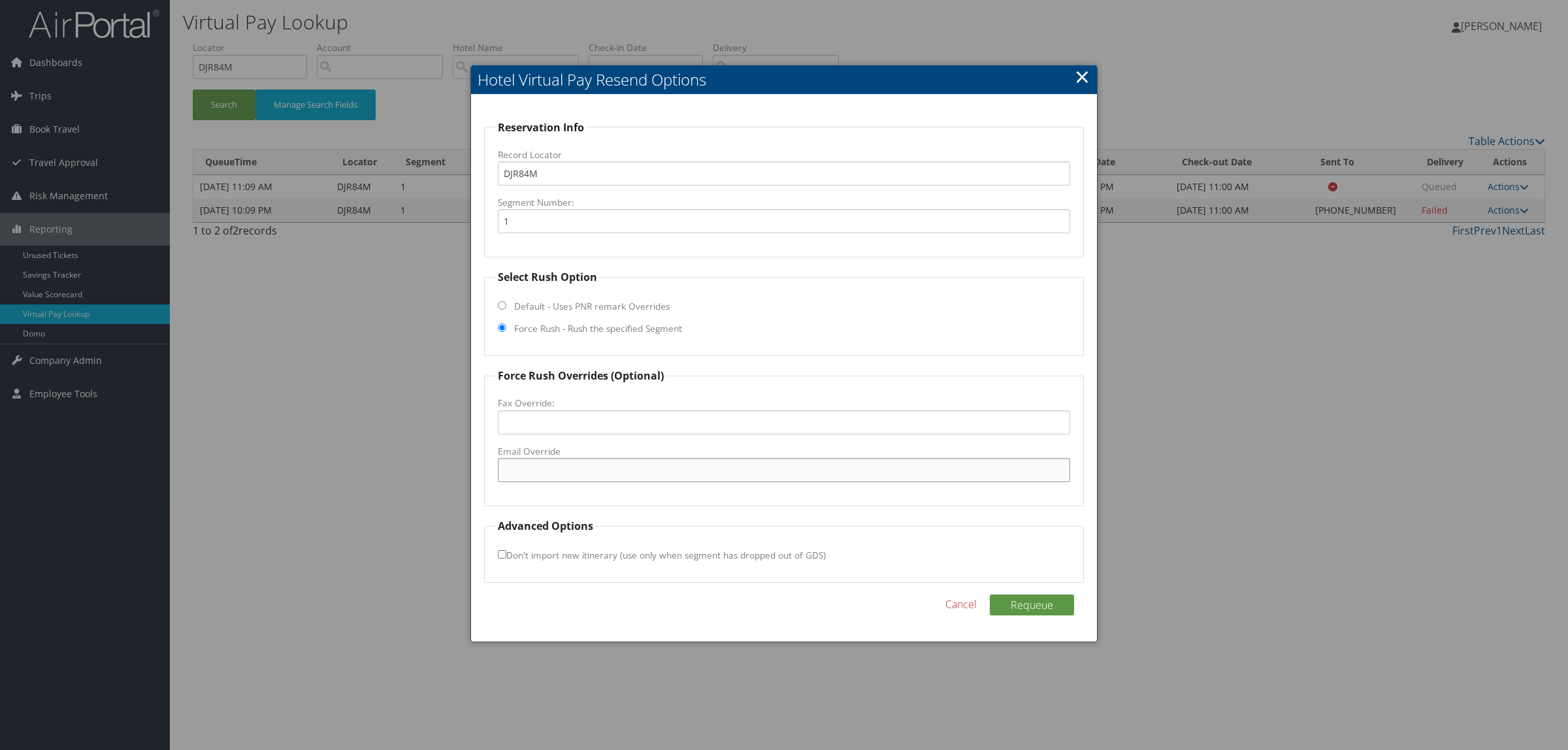
click at [629, 460] on input "Email Override" at bounding box center [784, 470] width 573 height 24
paste input "residenceinnknoxville@gmail.com"
type input "residenceinnknoxville@gmail.com"
click at [1037, 595] on button "Requeue" at bounding box center [1032, 605] width 84 height 21
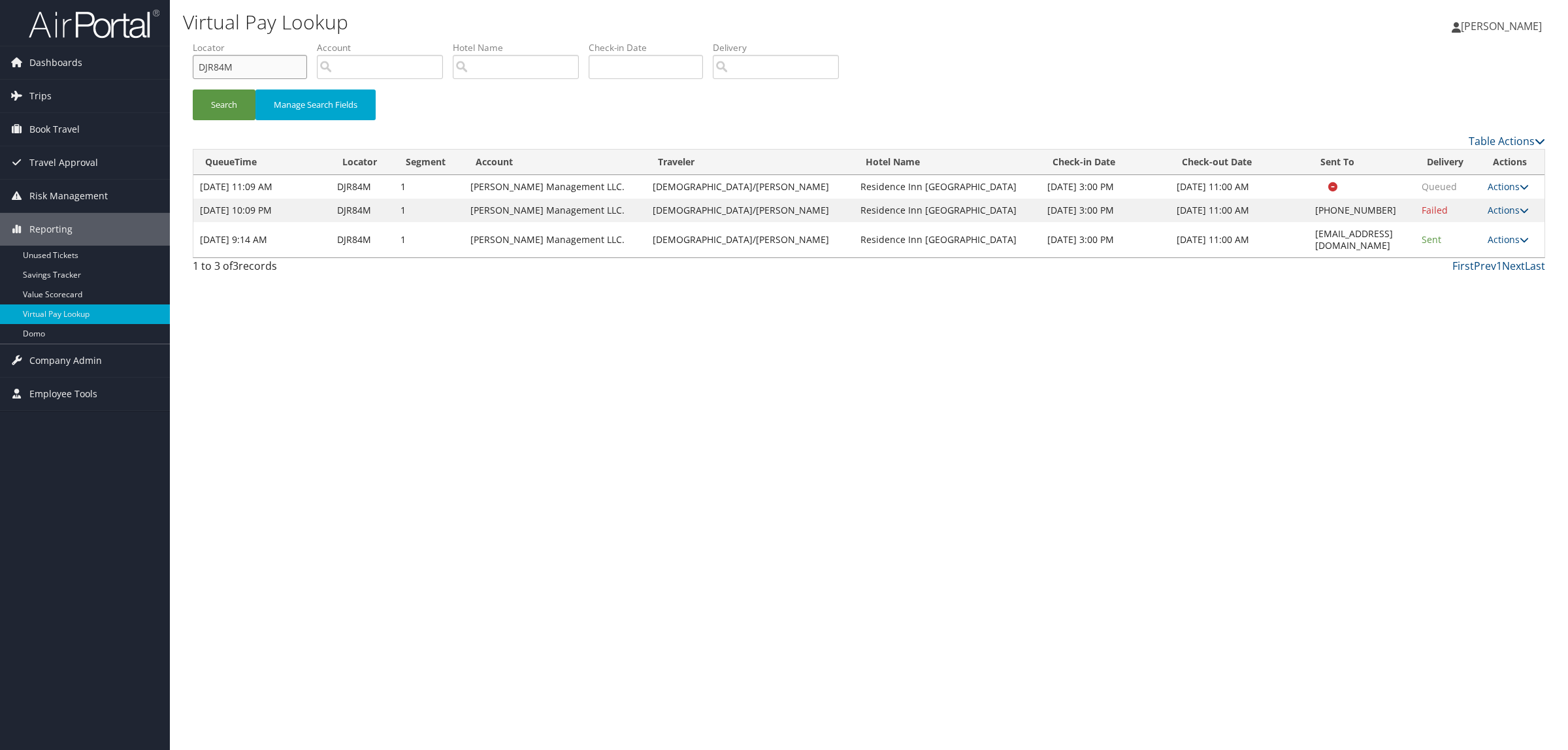
drag, startPoint x: 228, startPoint y: 61, endPoint x: 188, endPoint y: 56, distance: 40.3
click at [193, 56] on form "QueueTime Locator DJR84M Segment Account Traveler Hotel Name Check-in Date Chec…" at bounding box center [869, 86] width 1353 height 91
paste input "G5SW2"
click at [217, 106] on button "Search" at bounding box center [224, 105] width 63 height 31
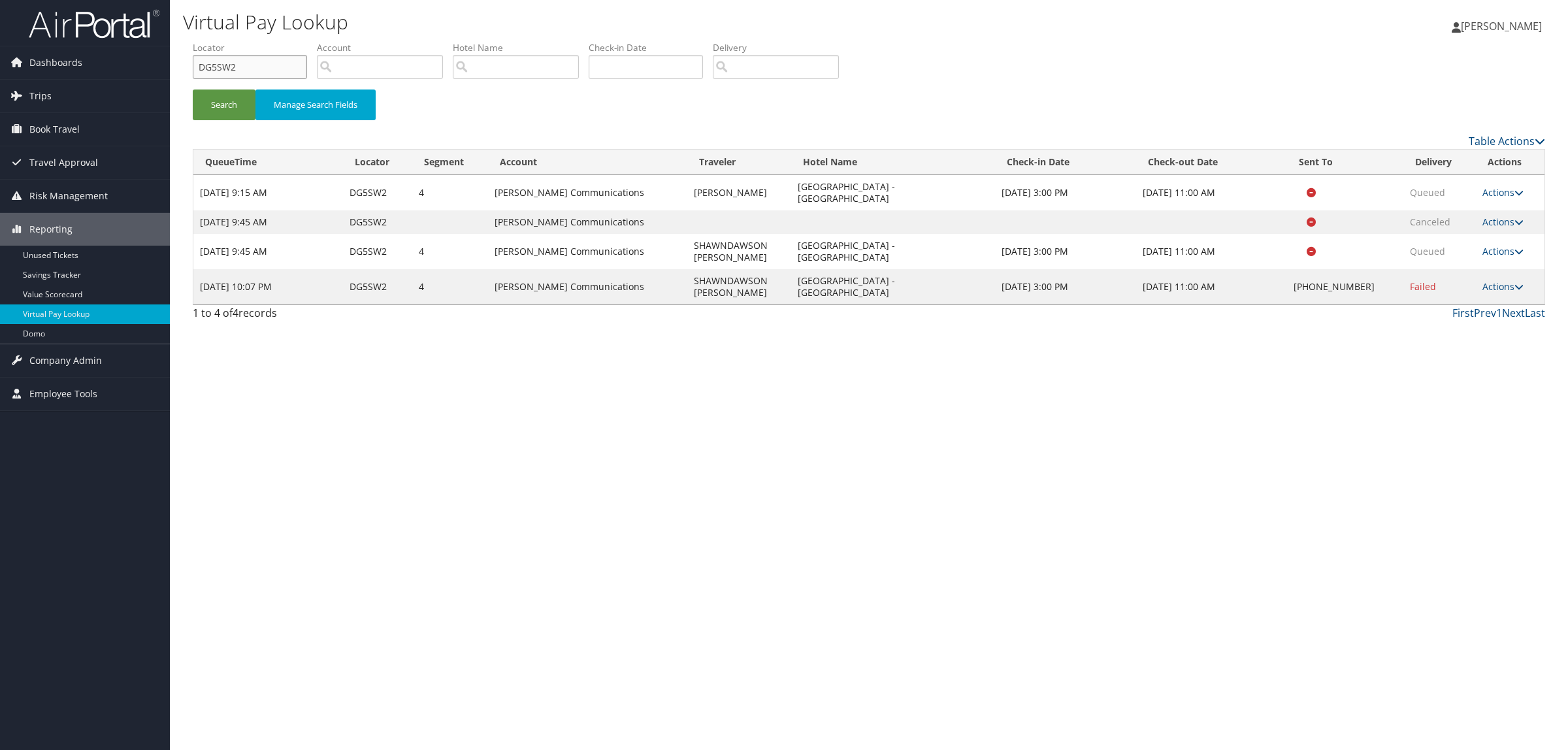
drag, startPoint x: 247, startPoint y: 72, endPoint x: 170, endPoint y: 83, distance: 77.8
click at [160, 77] on div "Dashboards AirPortal 360™ (Manager) AirPortal 360™ (Agent) My Travel Dashboard …" at bounding box center [784, 375] width 1568 height 750
paste input "CDSP84"
click at [205, 90] on button "Search" at bounding box center [224, 105] width 63 height 31
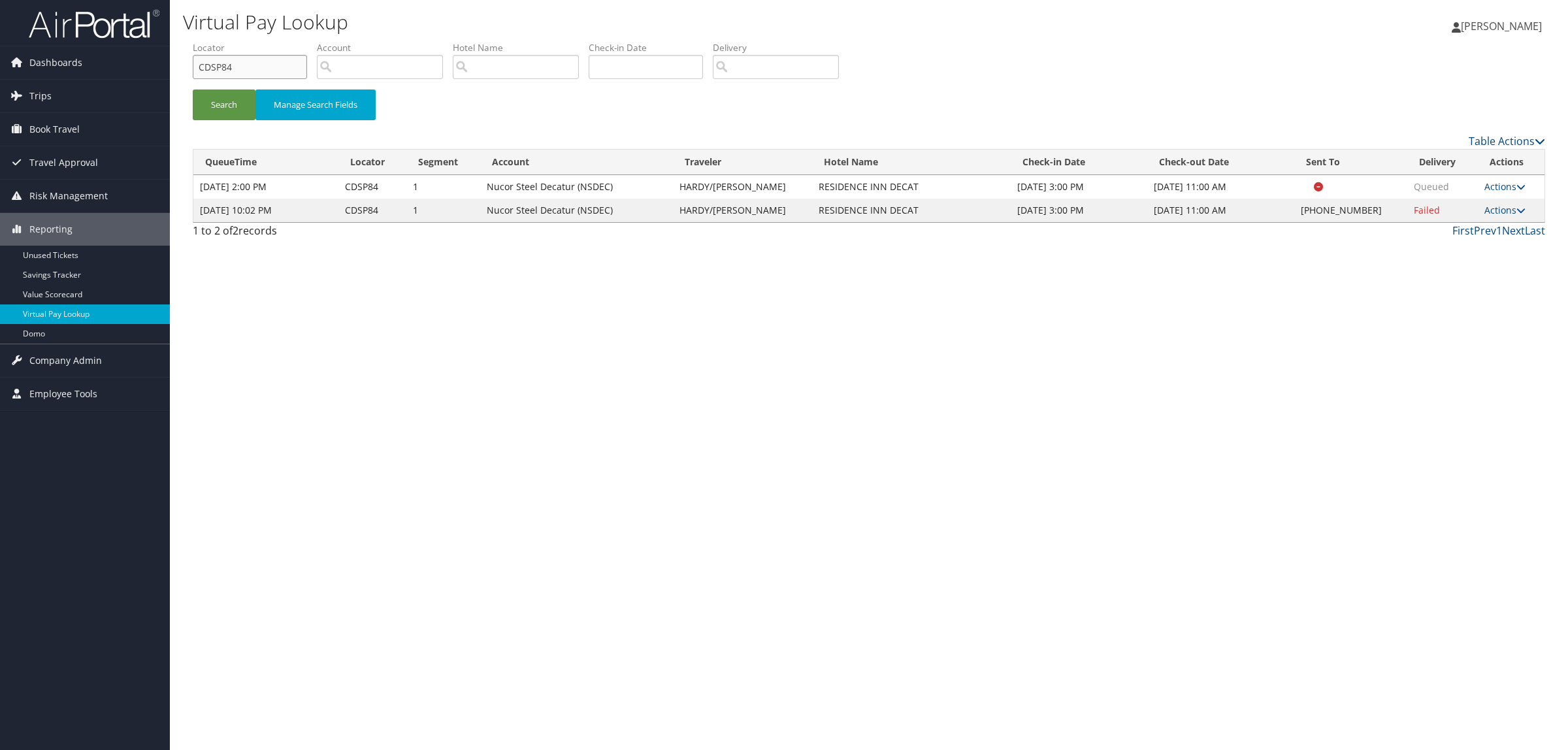
drag, startPoint x: 257, startPoint y: 72, endPoint x: 173, endPoint y: 88, distance: 85.5
click at [43, 88] on div "Dashboards AirPortal 360™ (Manager) AirPortal 360™ (Agent) My Travel Dashboard …" at bounding box center [784, 375] width 1568 height 750
click at [216, 95] on button "Search" at bounding box center [224, 105] width 63 height 31
drag, startPoint x: 237, startPoint y: 63, endPoint x: 128, endPoint y: 60, distance: 109.0
click at [128, 60] on div "Dashboards AirPortal 360™ (Manager) AirPortal 360™ (Agent) My Travel Dashboard …" at bounding box center [784, 375] width 1568 height 750
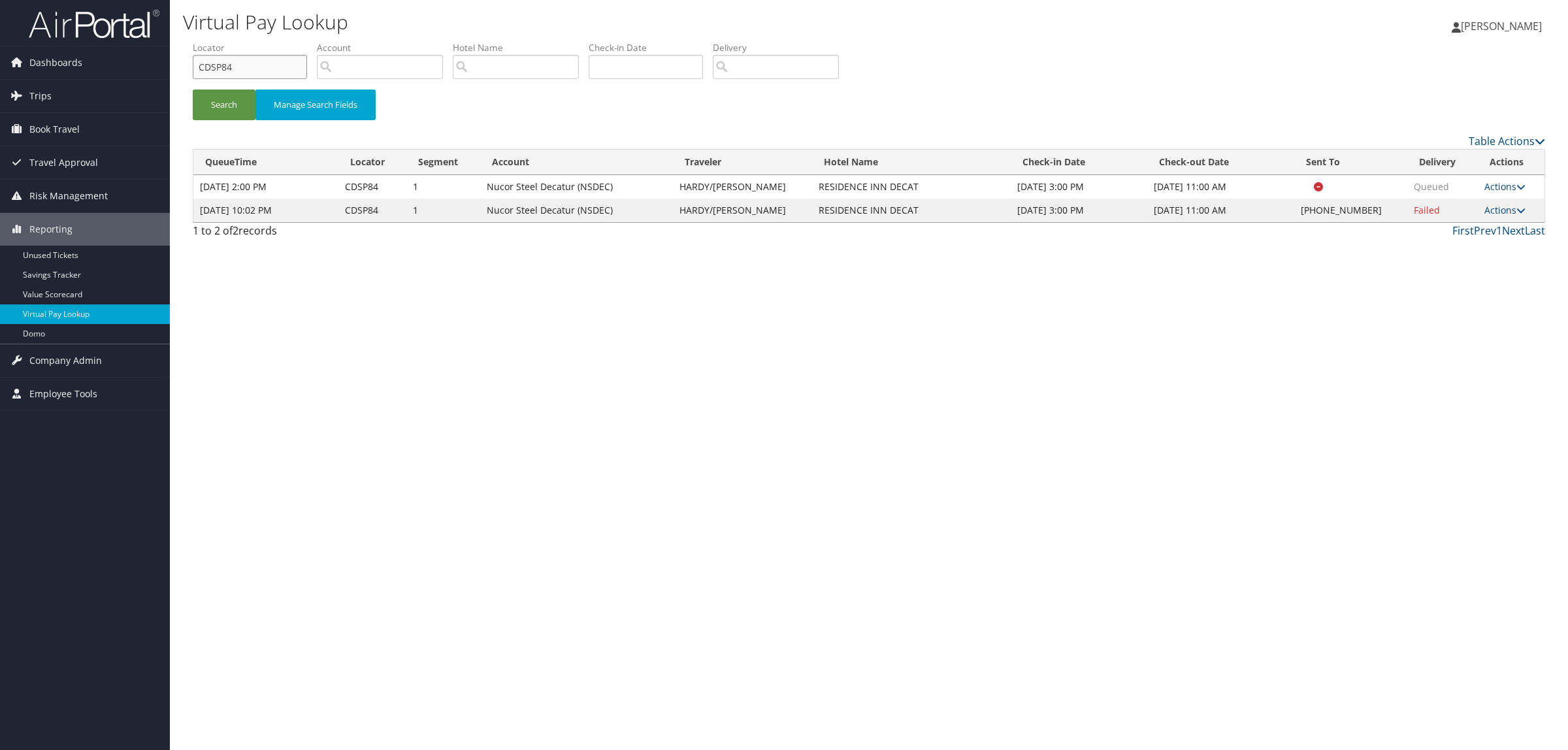
paste input "FRS2F"
click at [235, 116] on button "Search" at bounding box center [224, 105] width 63 height 31
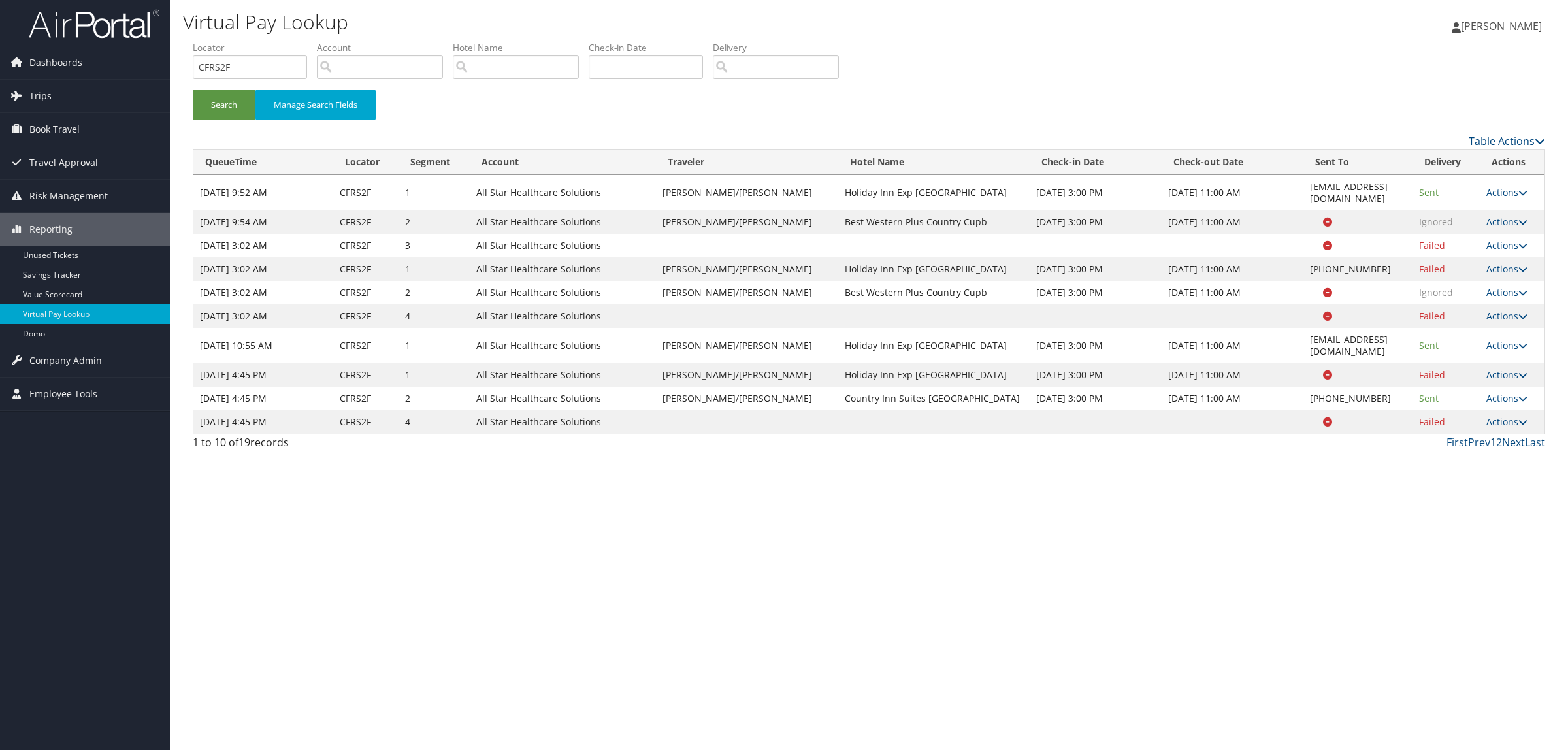
click at [1495, 435] on link "1" at bounding box center [1493, 442] width 6 height 15
click at [1500, 435] on link "2" at bounding box center [1499, 442] width 6 height 15
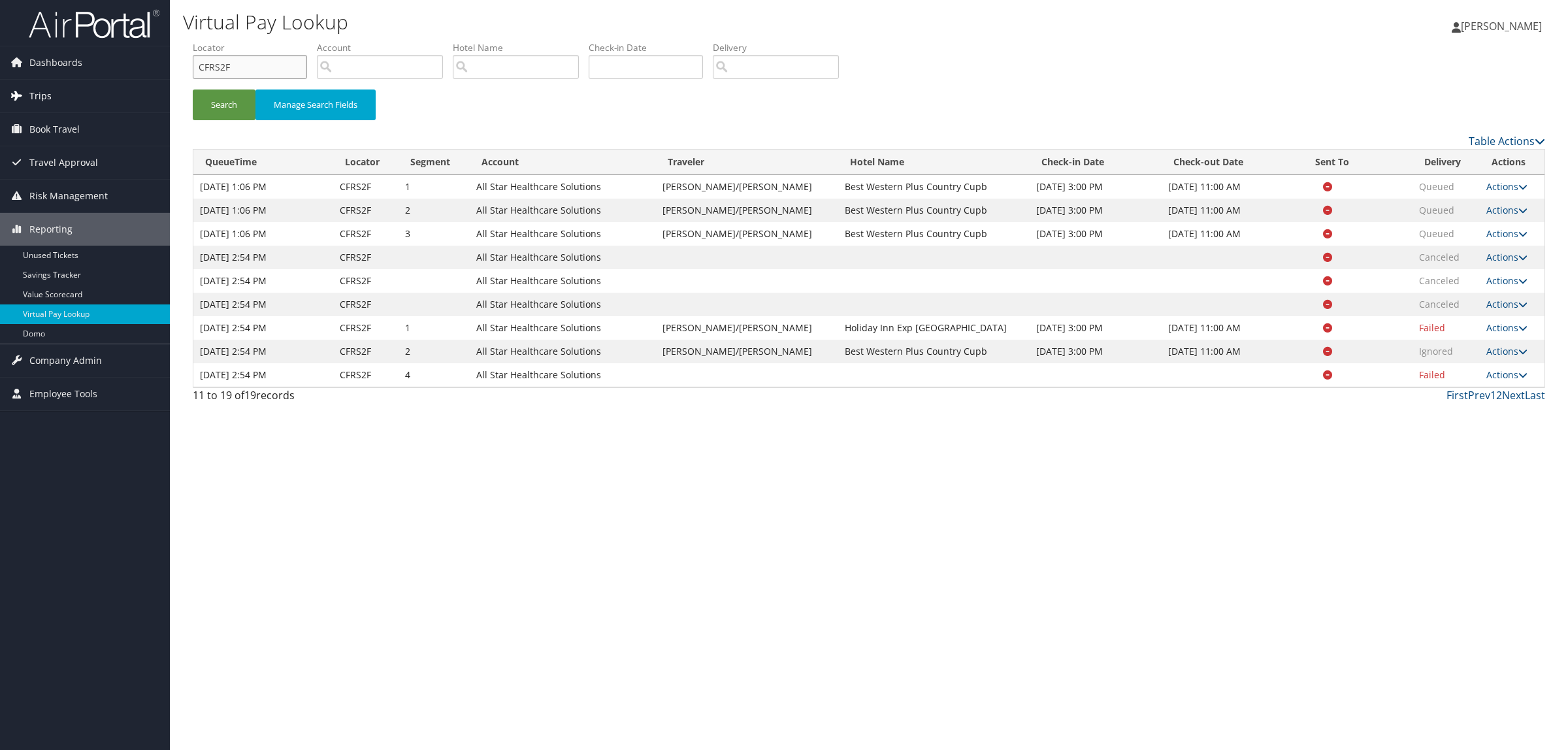
drag, startPoint x: 258, startPoint y: 62, endPoint x: 121, endPoint y: 80, distance: 138.2
click at [121, 80] on div "Dashboards AirPortal 360™ (Manager) AirPortal 360™ (Agent) My Travel Dashboard …" at bounding box center [784, 375] width 1568 height 750
paste input "DJSQCG"
type input "DJSQCG"
click at [219, 105] on button "Search" at bounding box center [224, 105] width 63 height 31
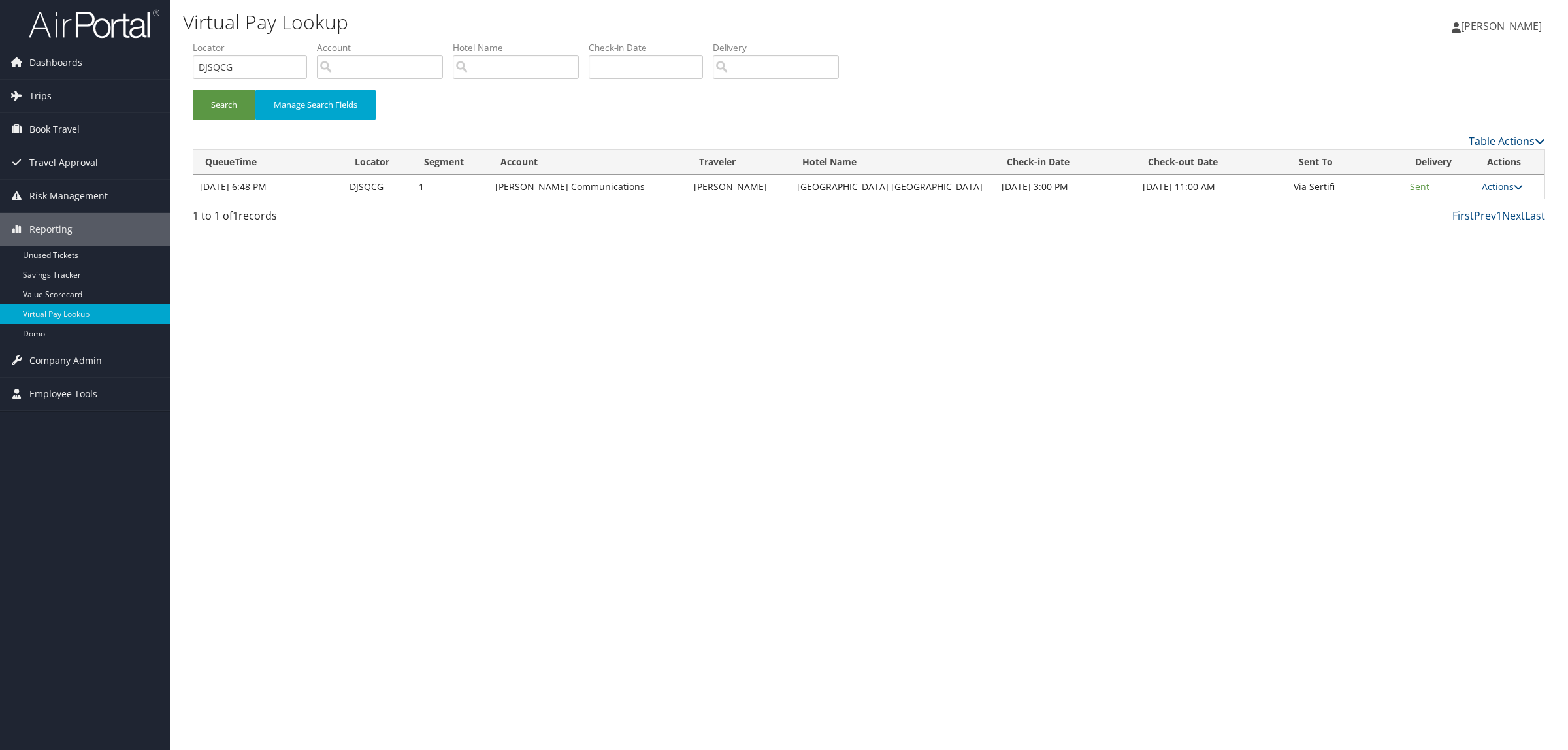
click at [704, 491] on div "Virtual Pay Lookup Hope Ewing Hope Ewing My Settings Travel Agency Contacts Log…" at bounding box center [869, 375] width 1398 height 750
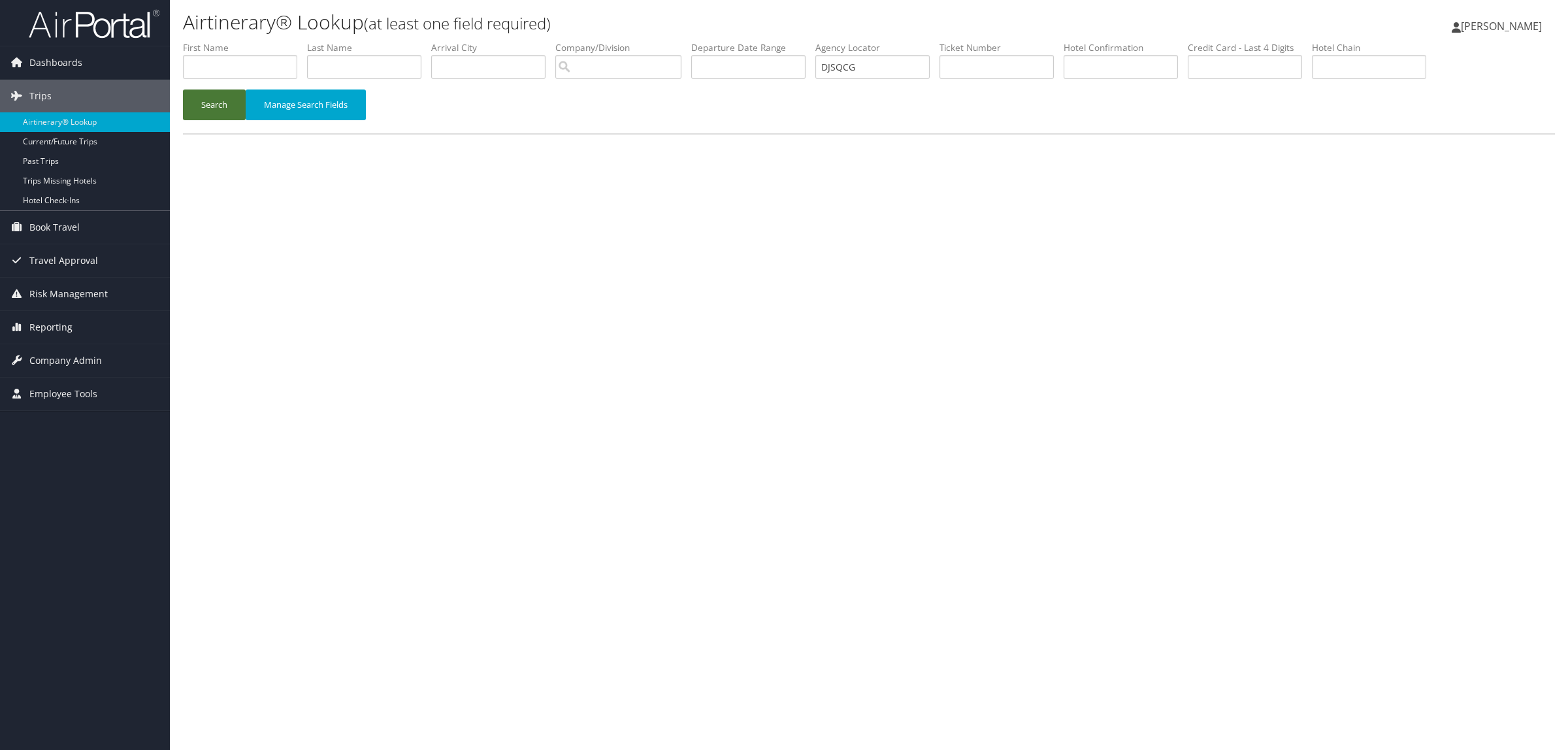
type input "DJSQCG"
click at [220, 91] on button "Search" at bounding box center [215, 105] width 63 height 31
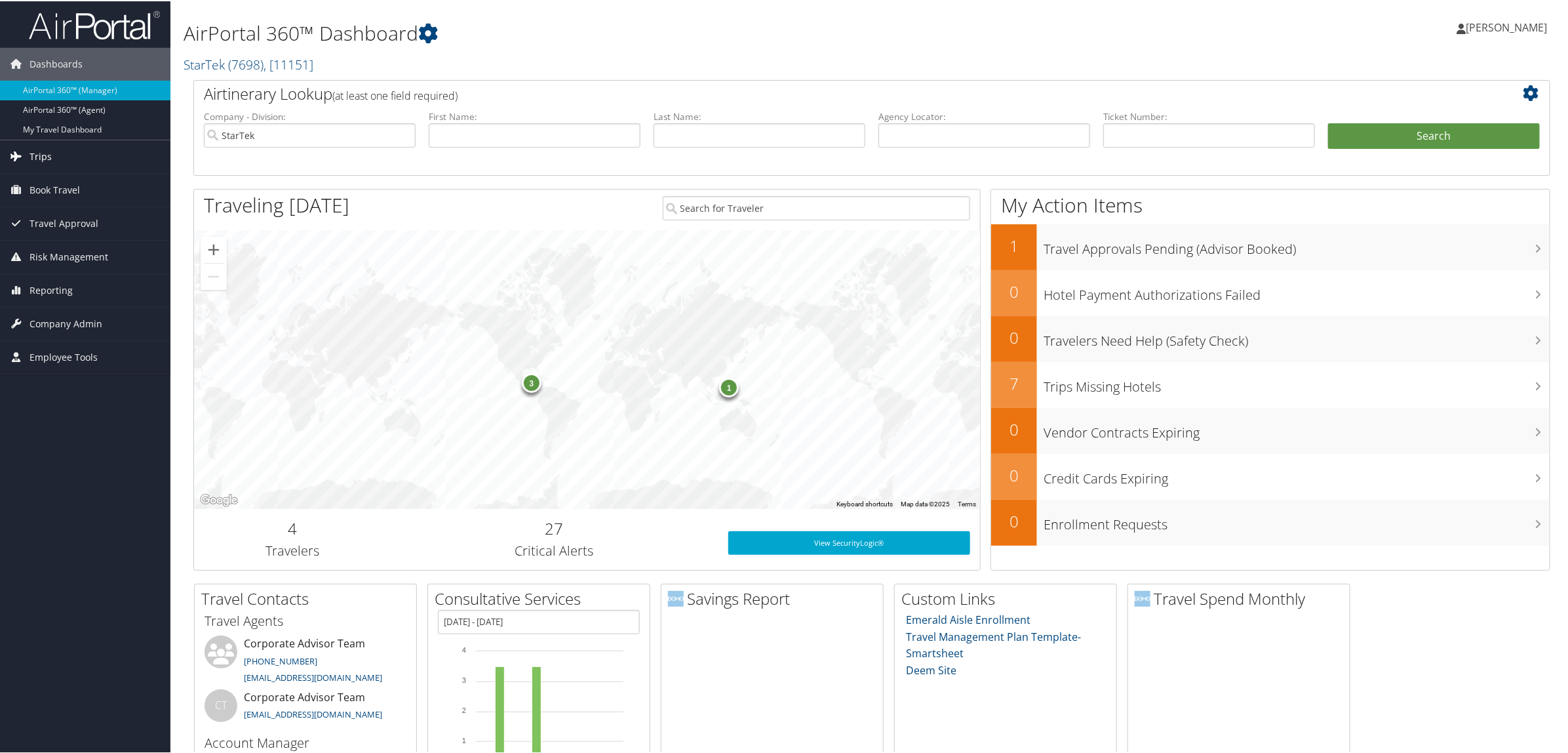
click at [79, 156] on link "Trips" at bounding box center [85, 155] width 170 height 33
click at [64, 180] on link "Airtinerary® Lookup" at bounding box center [85, 182] width 170 height 20
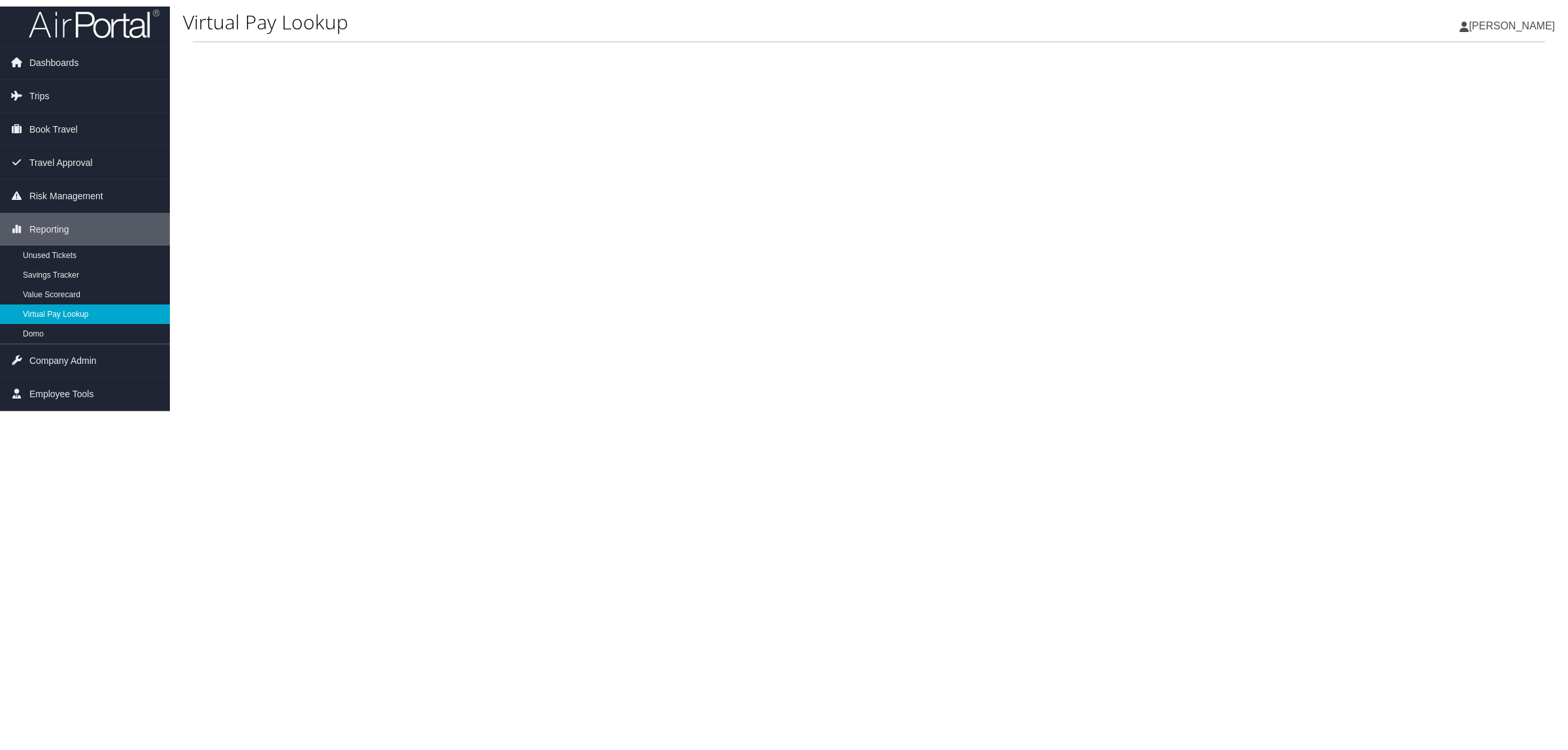
click at [53, 311] on link "Virtual Pay Lookup" at bounding box center [85, 314] width 170 height 19
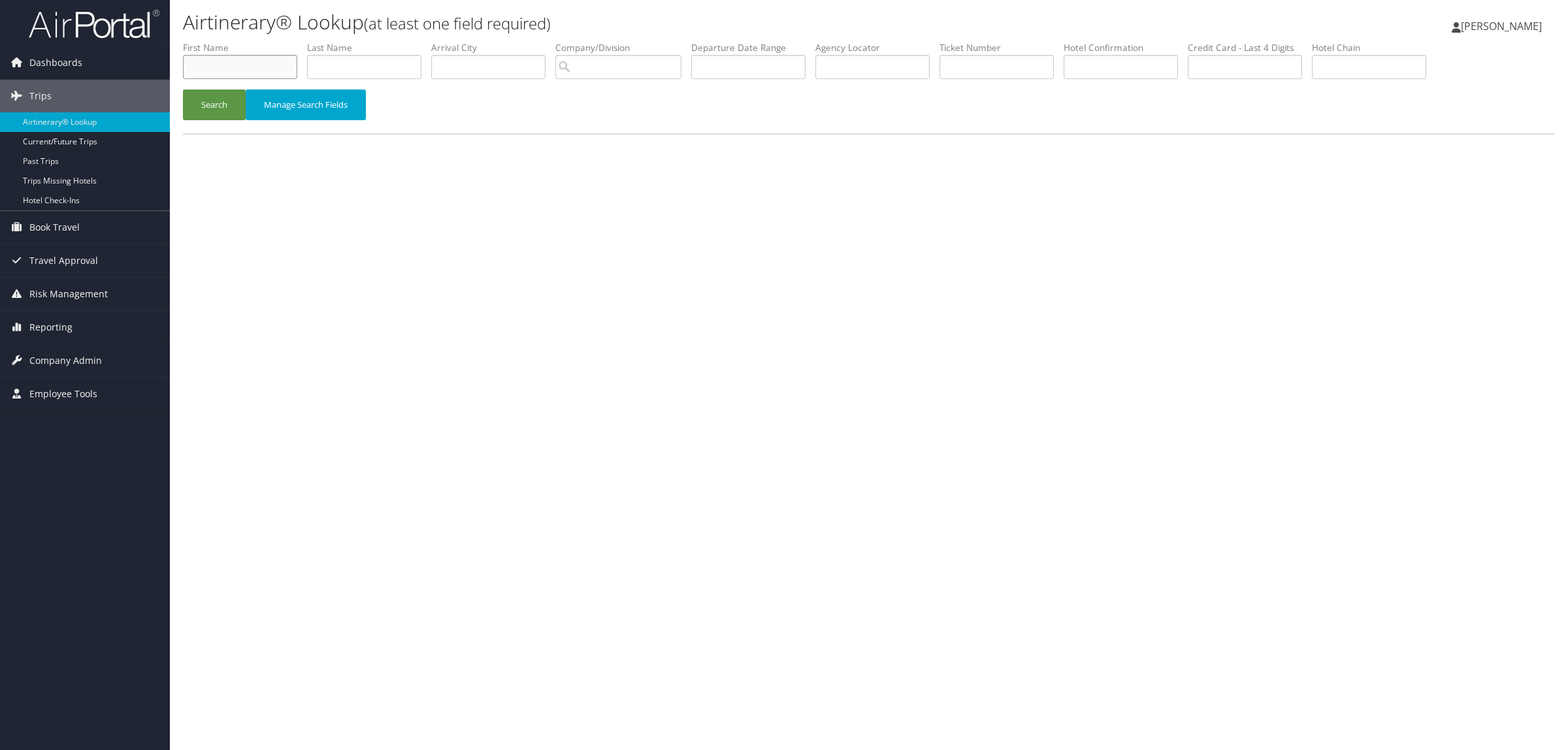
click at [239, 70] on input "text" at bounding box center [240, 67] width 114 height 24
type input "robert"
type input "magnumchilds"
click at [183, 90] on button "Search" at bounding box center [215, 105] width 63 height 31
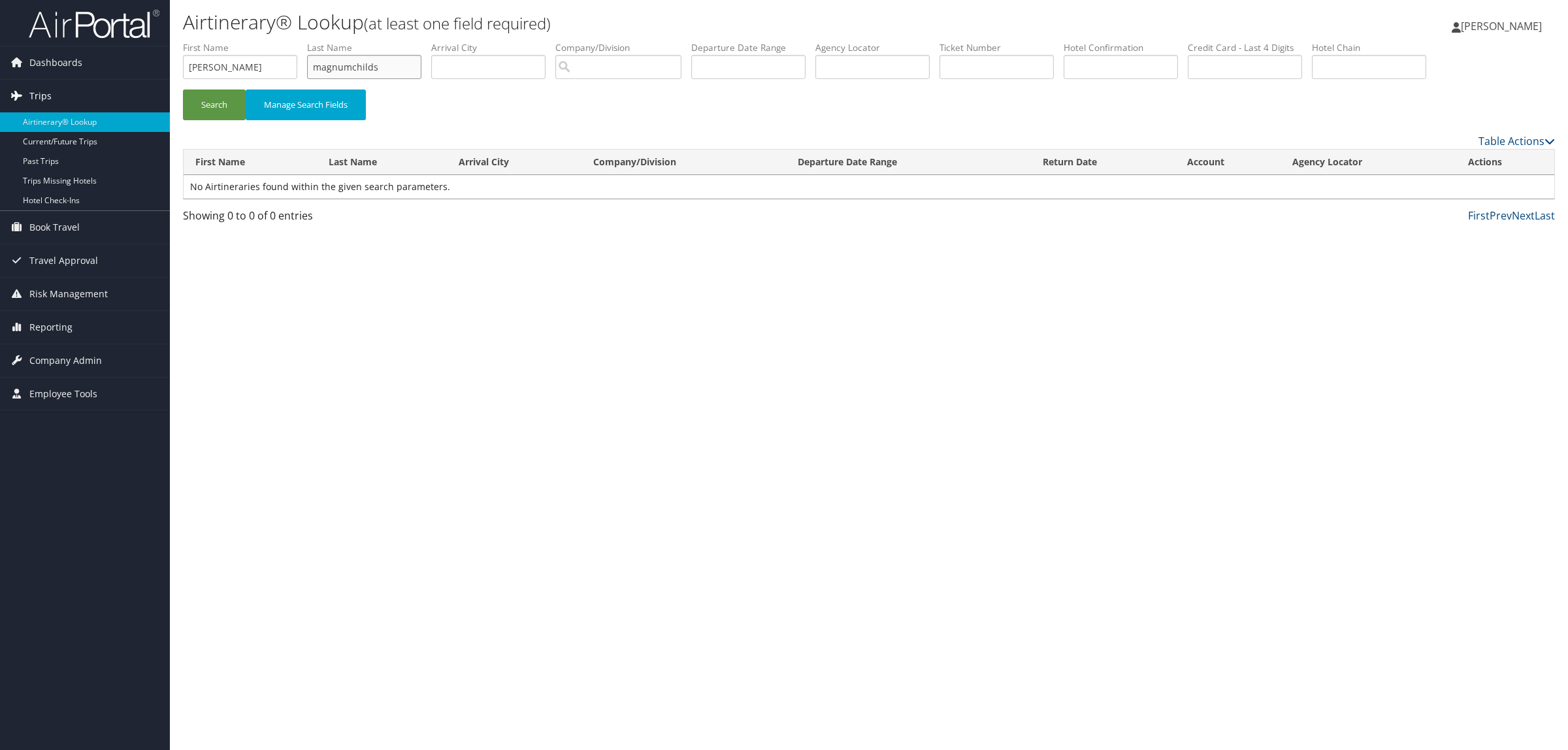
drag, startPoint x: 391, startPoint y: 68, endPoint x: 123, endPoint y: 91, distance: 269.0
click at [121, 74] on div "Dashboards AirPortal 360™ (Manager) AirPortal 360™ (Agent) My Travel Dashboard …" at bounding box center [784, 375] width 1568 height 750
click at [570, 361] on div "Airtinerary® Lookup (at least one field required) Hope Ewing Hope Ewing My Sett…" at bounding box center [869, 375] width 1398 height 750
click at [1167, 694] on div "Airtinerary® Lookup (at least one field required) Hope Ewing Hope Ewing My Sett…" at bounding box center [869, 375] width 1398 height 750
click at [357, 68] on input "text" at bounding box center [364, 67] width 114 height 24
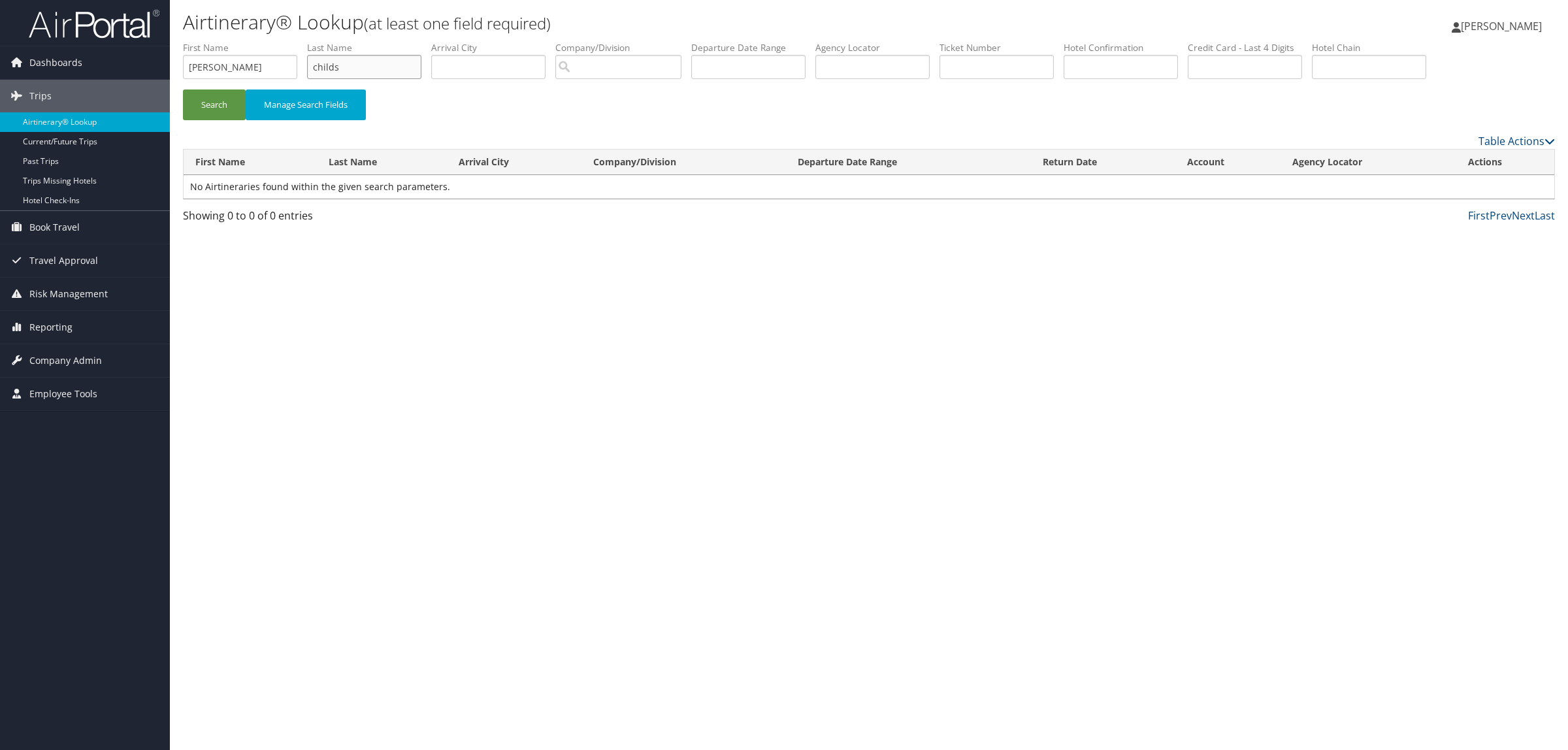
click at [183, 90] on button "Search" at bounding box center [215, 105] width 63 height 31
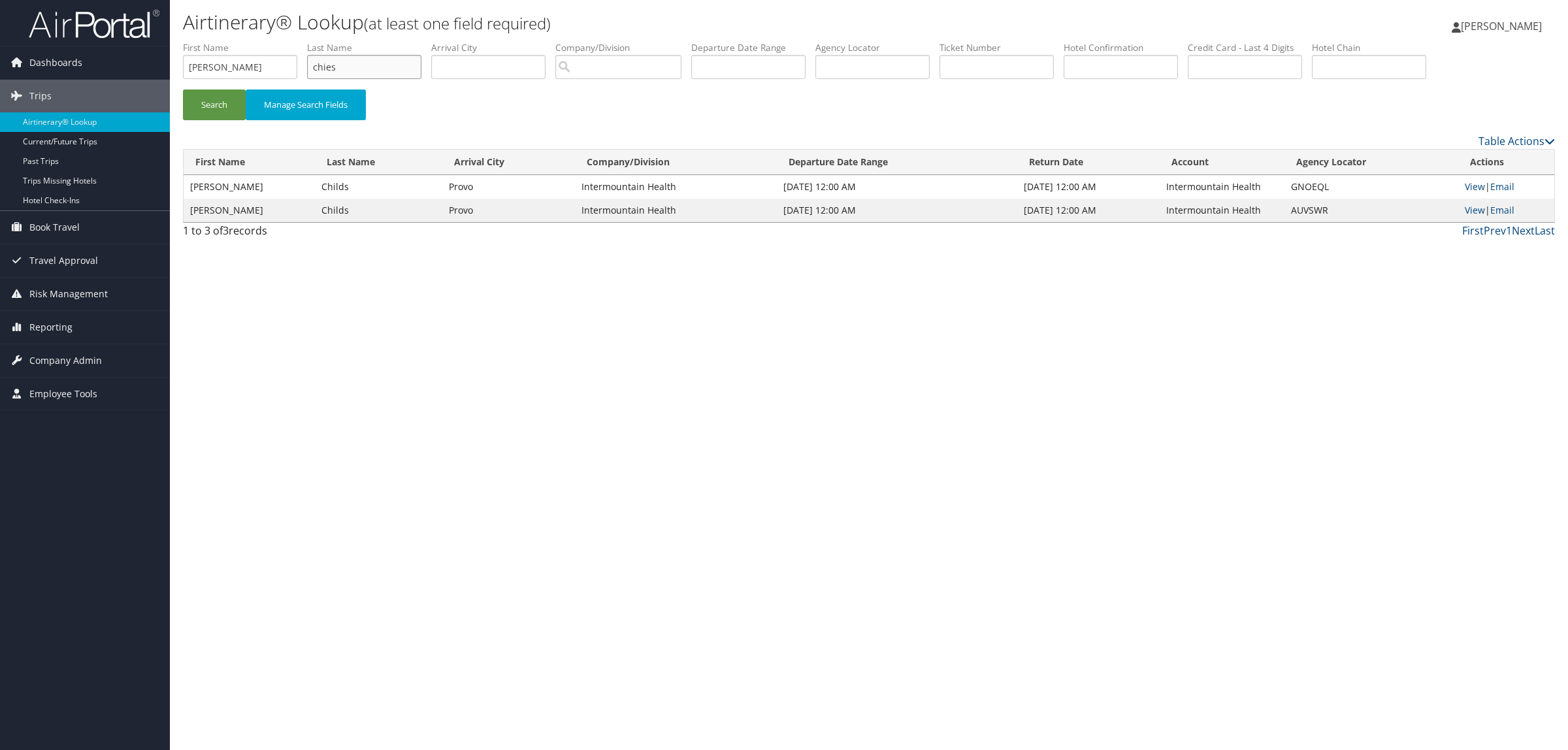
click at [327, 63] on input "chies" at bounding box center [364, 67] width 114 height 24
click at [343, 69] on input "chies" at bounding box center [364, 67] width 114 height 24
type input "chiles"
click at [183, 90] on button "Search" at bounding box center [215, 105] width 63 height 31
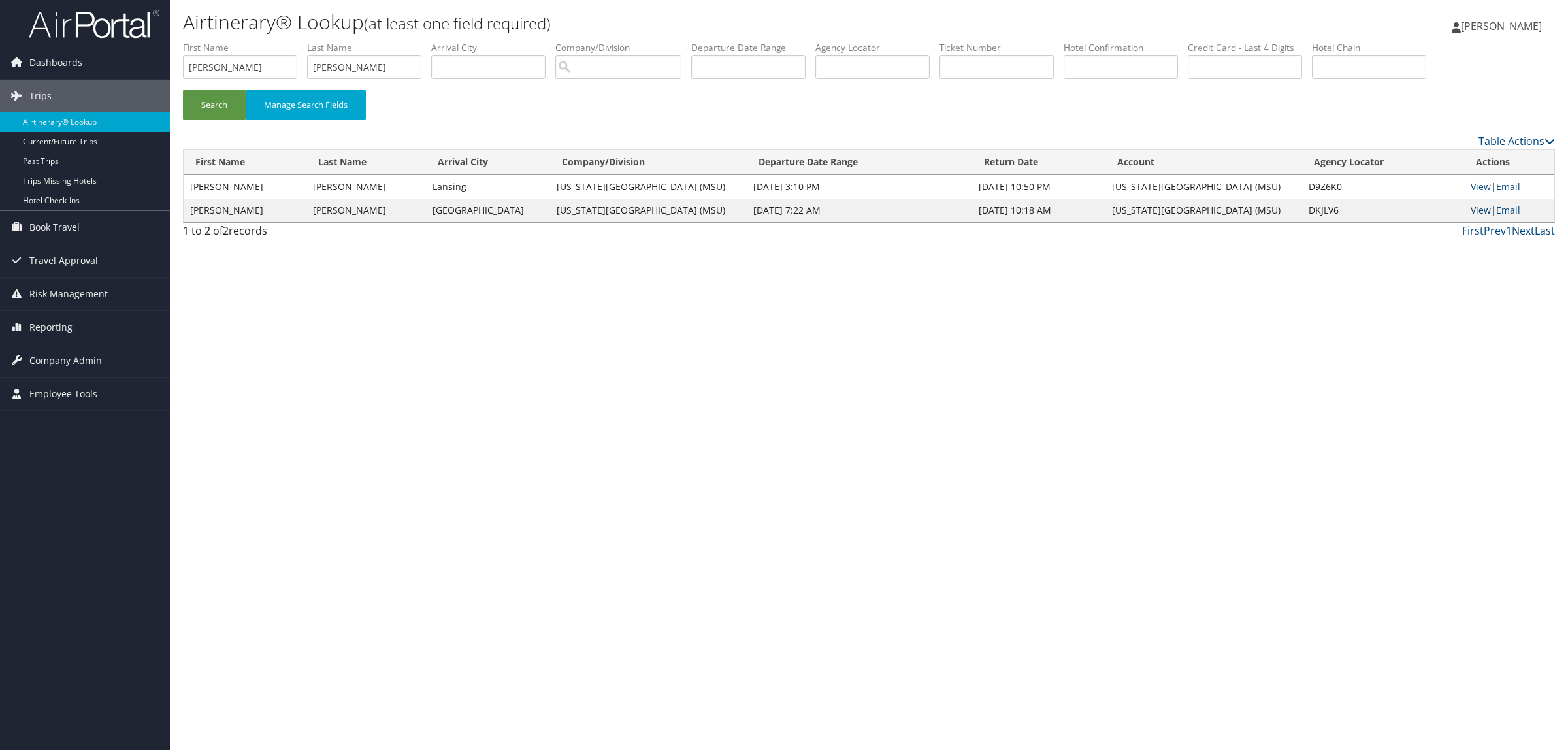
click at [1477, 210] on link "View" at bounding box center [1480, 210] width 20 height 13
drag, startPoint x: 249, startPoint y: 59, endPoint x: 15, endPoint y: 63, distance: 234.0
click at [15, 63] on div "Dashboards AirPortal 360™ (Manager) AirPortal 360™ (Agent) My Travel Dashboard …" at bounding box center [784, 375] width 1568 height 750
drag, startPoint x: 356, startPoint y: 77, endPoint x: 152, endPoint y: 51, distance: 205.7
click at [152, 51] on div "Dashboards AirPortal 360™ (Manager) AirPortal 360™ (Agent) My Travel Dashboard …" at bounding box center [784, 375] width 1568 height 750
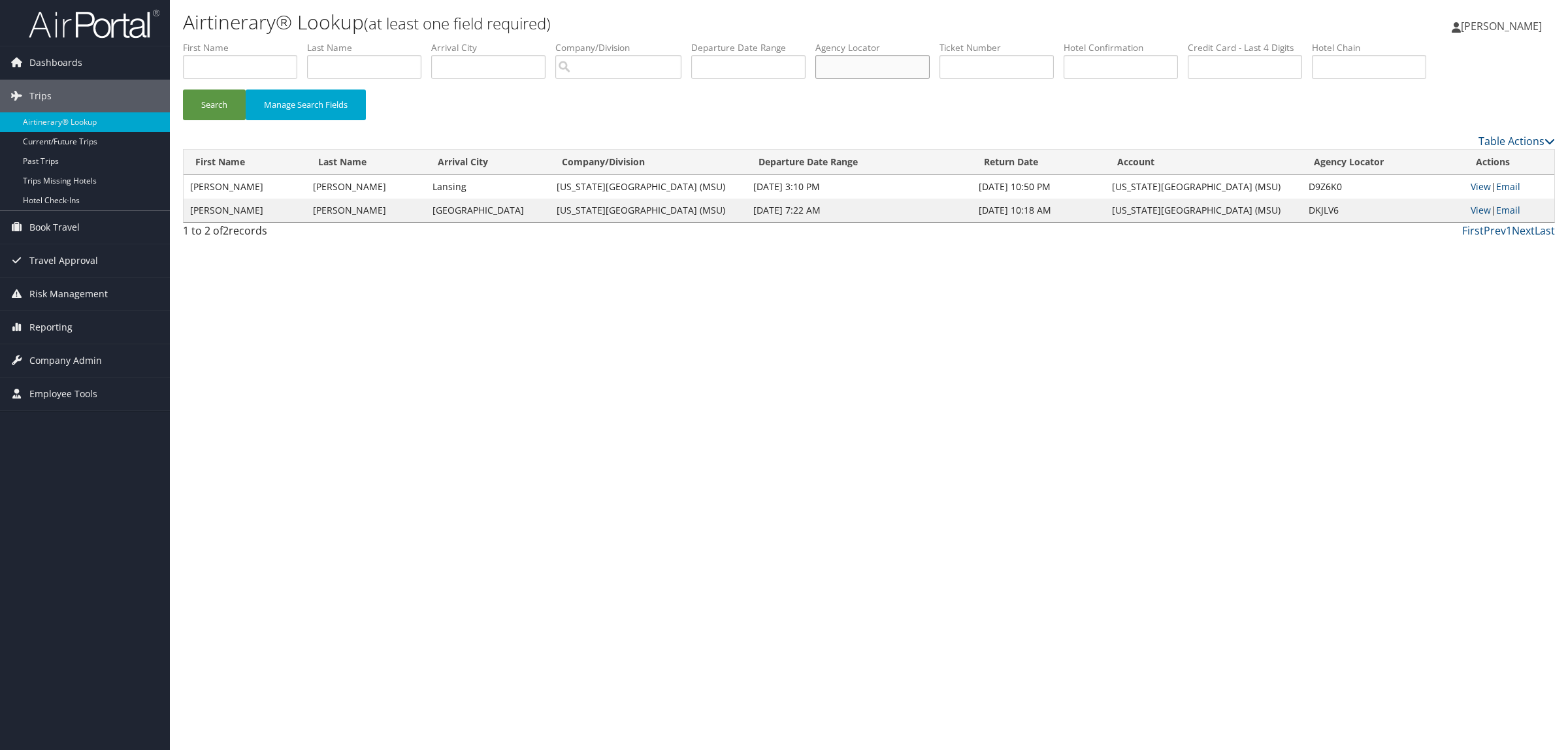
paste input "DKHJR4"
type input "DKHJR4"
click at [234, 112] on button "Search" at bounding box center [215, 105] width 63 height 31
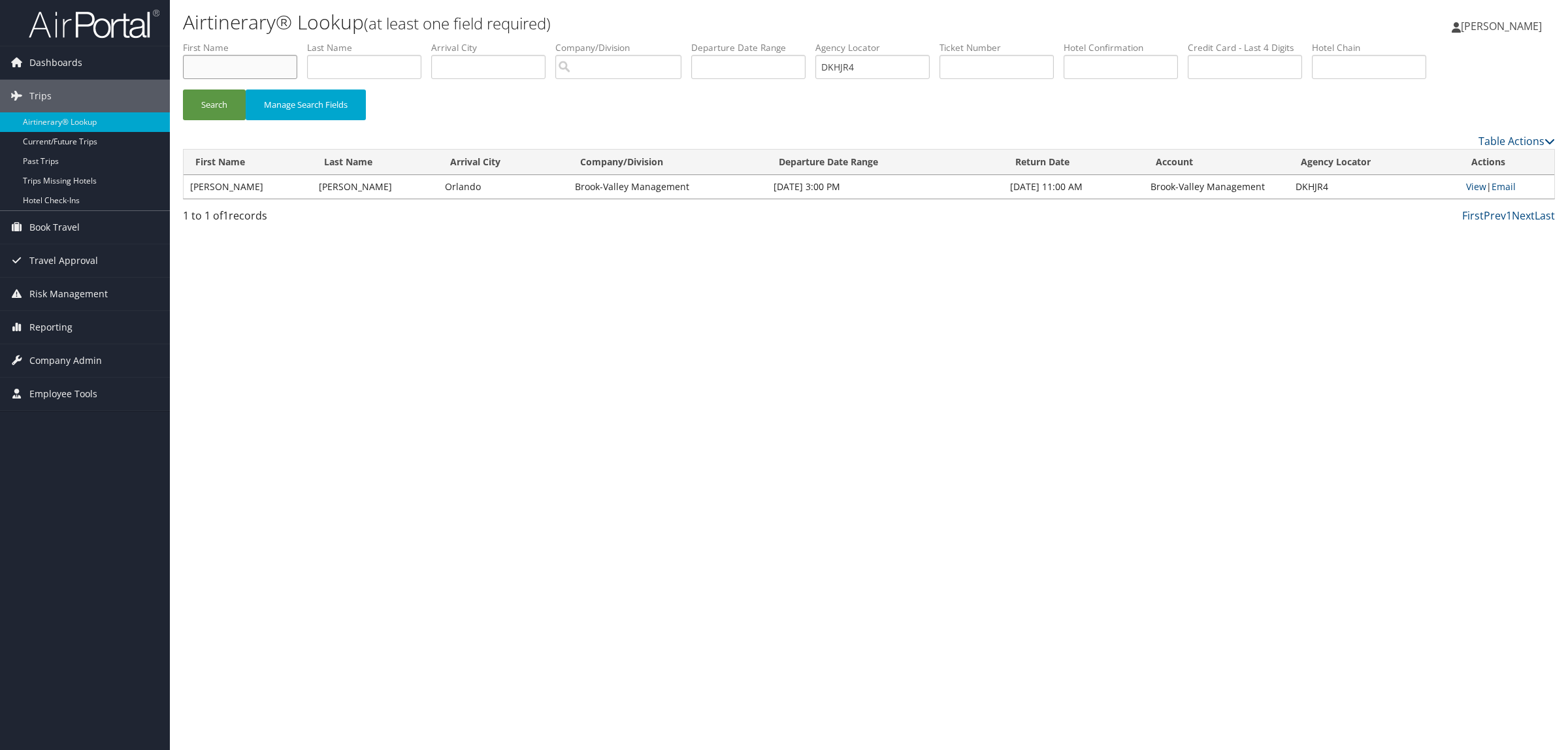
click at [252, 74] on input "text" at bounding box center [240, 67] width 114 height 24
type input "PAULA"
type input "SORIANO"
drag, startPoint x: 892, startPoint y: 69, endPoint x: 521, endPoint y: 74, distance: 371.0
click at [522, 41] on ul "First Name PAULA Last Name SORIANO Departure City Arrival City Company/Division…" at bounding box center [869, 41] width 1372 height 0
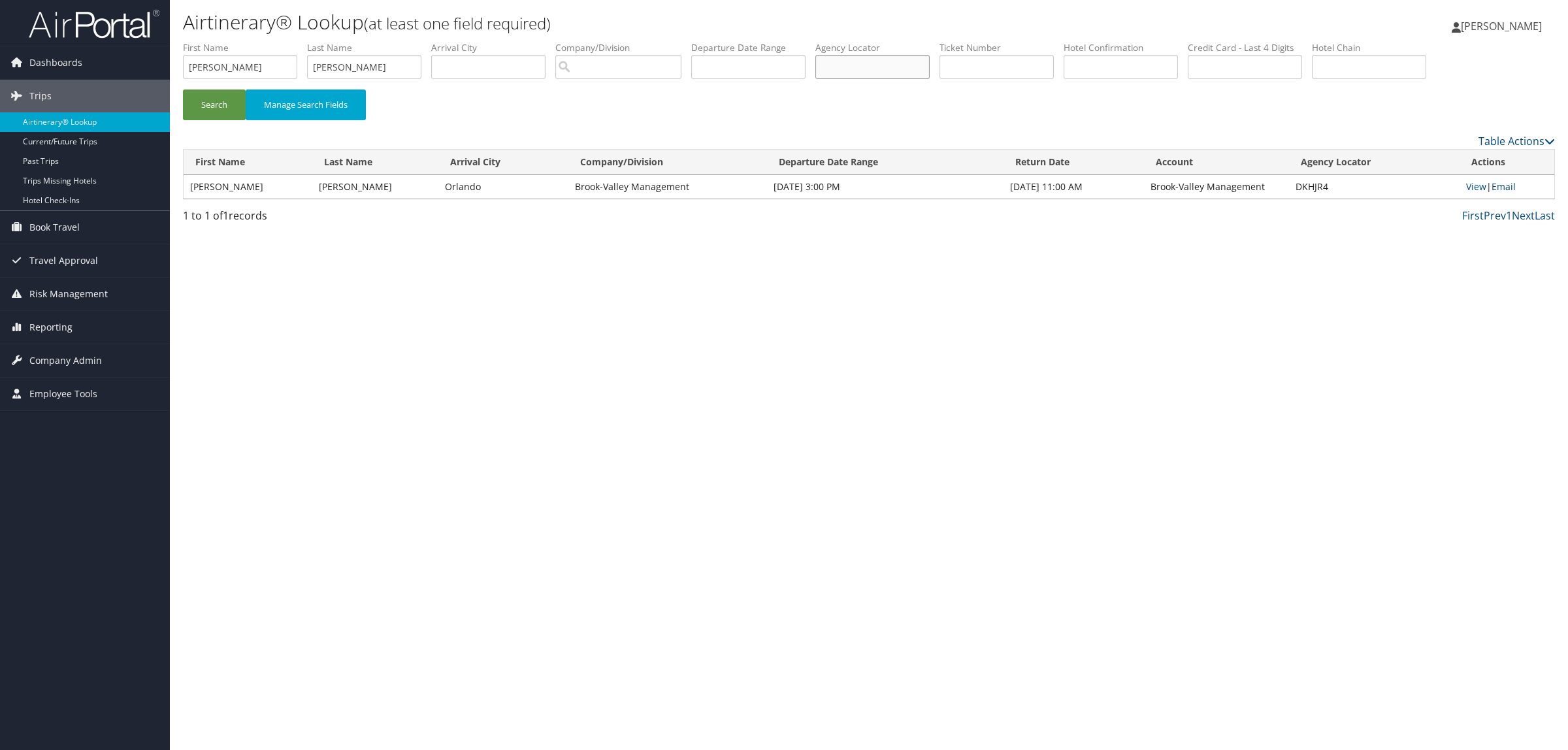
click at [183, 90] on button "Search" at bounding box center [215, 105] width 63 height 31
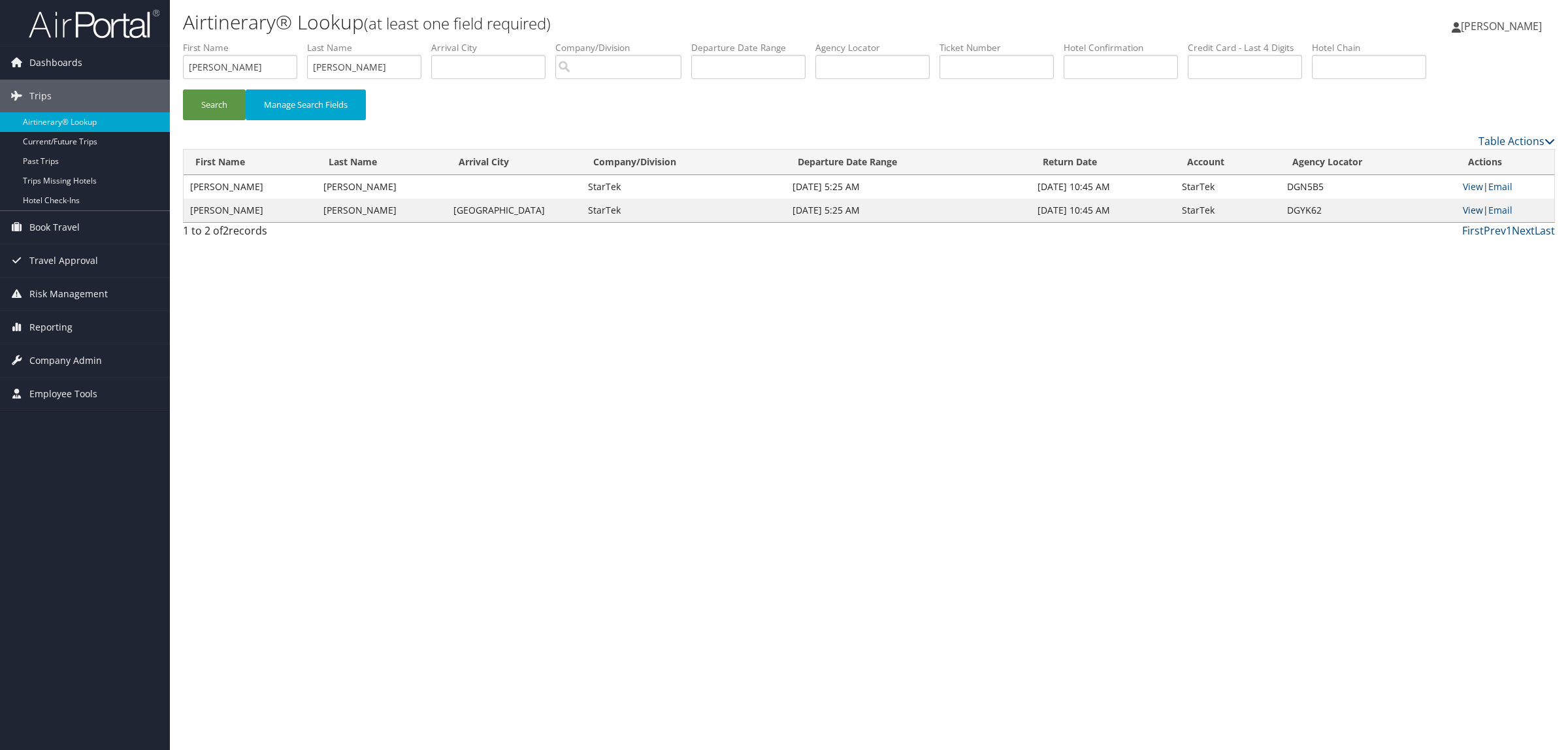
click at [1475, 210] on link "View" at bounding box center [1473, 210] width 20 height 13
click at [903, 63] on input "text" at bounding box center [873, 67] width 114 height 24
paste input "DJCB3H"
type input "DJCB3H"
drag, startPoint x: 188, startPoint y: 74, endPoint x: 119, endPoint y: 74, distance: 69.0
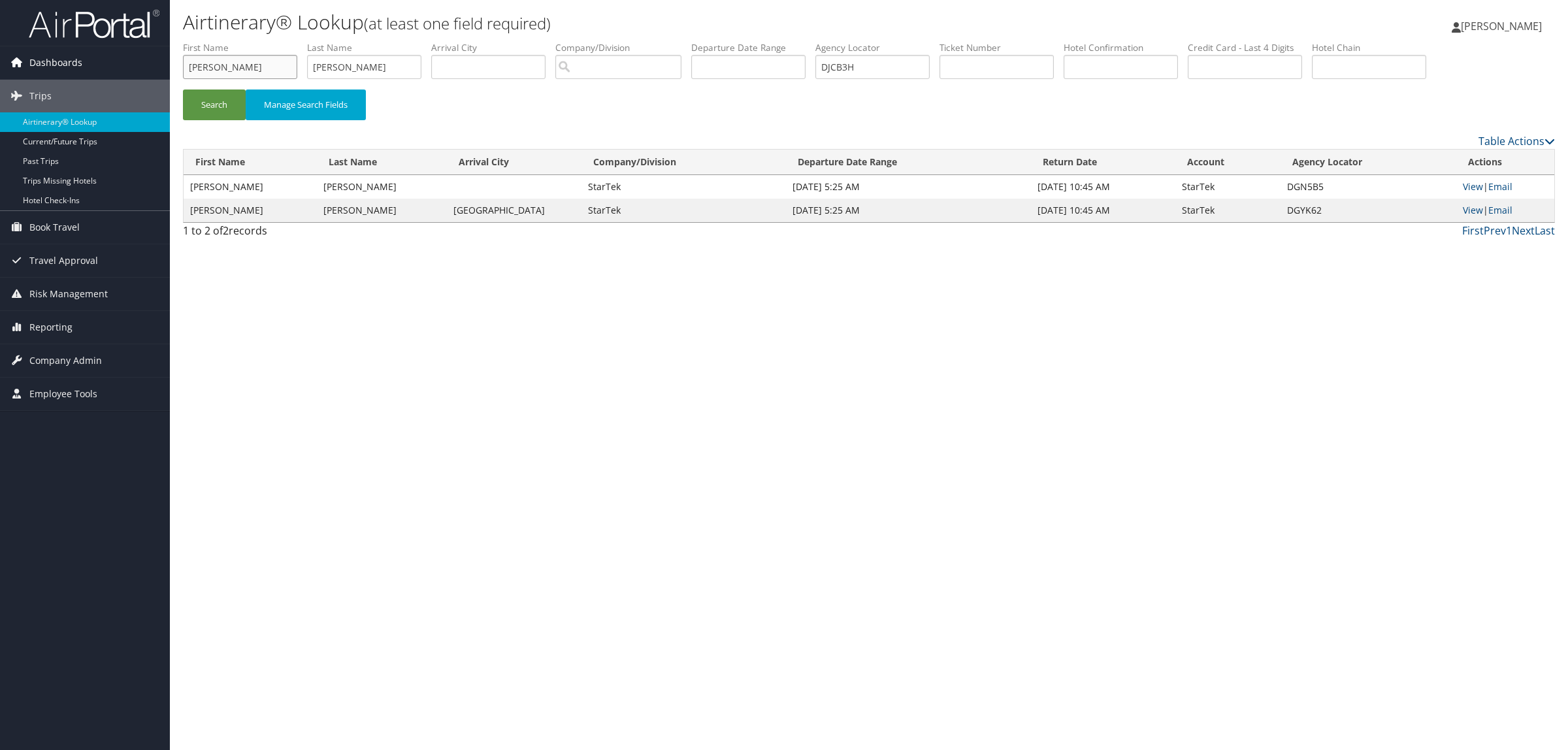
click at [119, 74] on div "Dashboards AirPortal 360™ (Manager) AirPortal 360™ (Agent) My Travel Dashboard …" at bounding box center [784, 375] width 1568 height 750
drag, startPoint x: 394, startPoint y: 68, endPoint x: 253, endPoint y: 72, distance: 141.1
click at [256, 41] on ul "First Name Last Name Departure City Arrival City Company/Division Airport/City …" at bounding box center [869, 41] width 1372 height 0
click at [200, 110] on button "Search" at bounding box center [215, 105] width 63 height 31
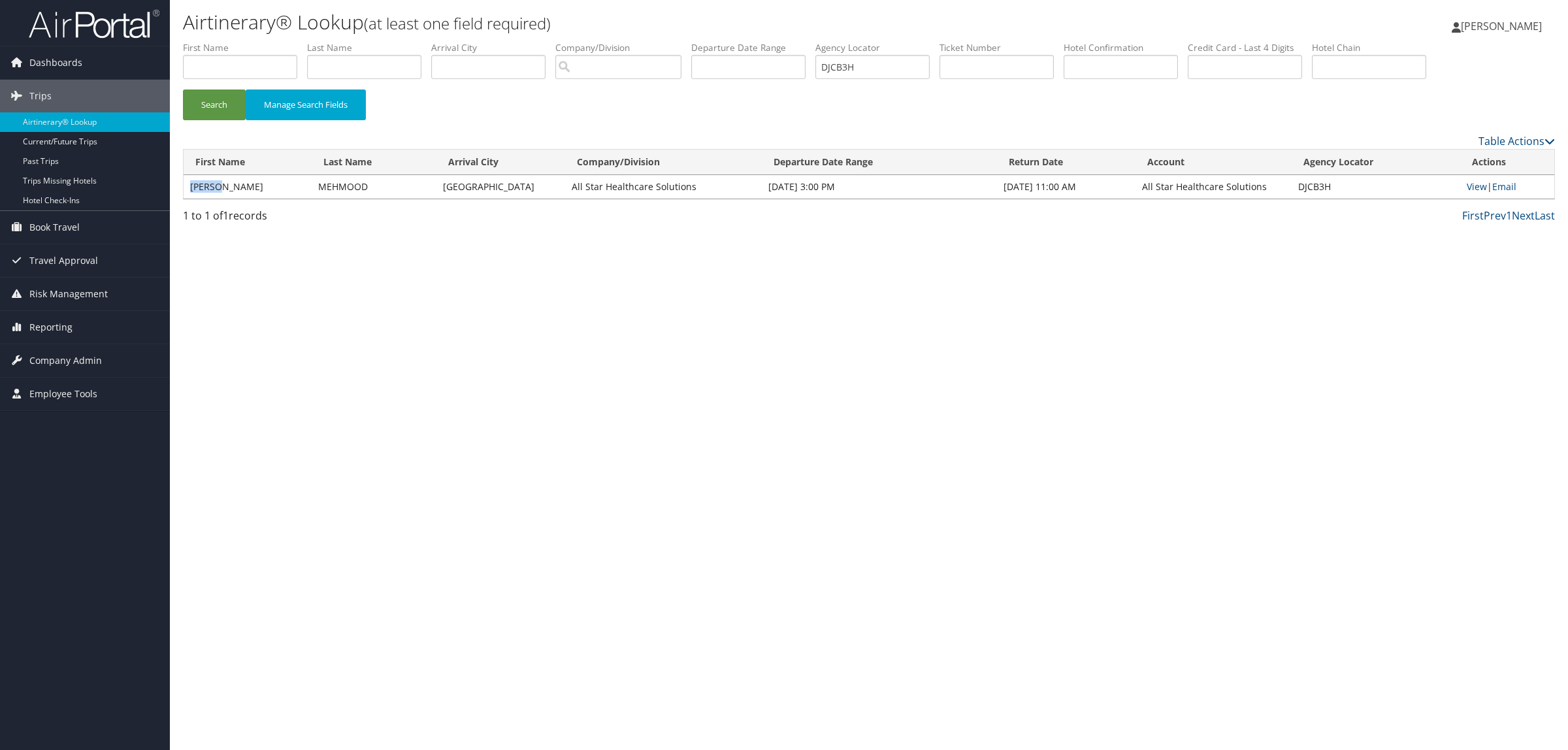
drag, startPoint x: 189, startPoint y: 185, endPoint x: 240, endPoint y: 185, distance: 51.0
click at [240, 185] on td "FARHAT" at bounding box center [248, 187] width 128 height 24
copy td "FARHAT"
drag, startPoint x: 320, startPoint y: 180, endPoint x: 376, endPoint y: 189, distance: 56.7
click at [376, 189] on td "MEHMOOD" at bounding box center [373, 187] width 125 height 24
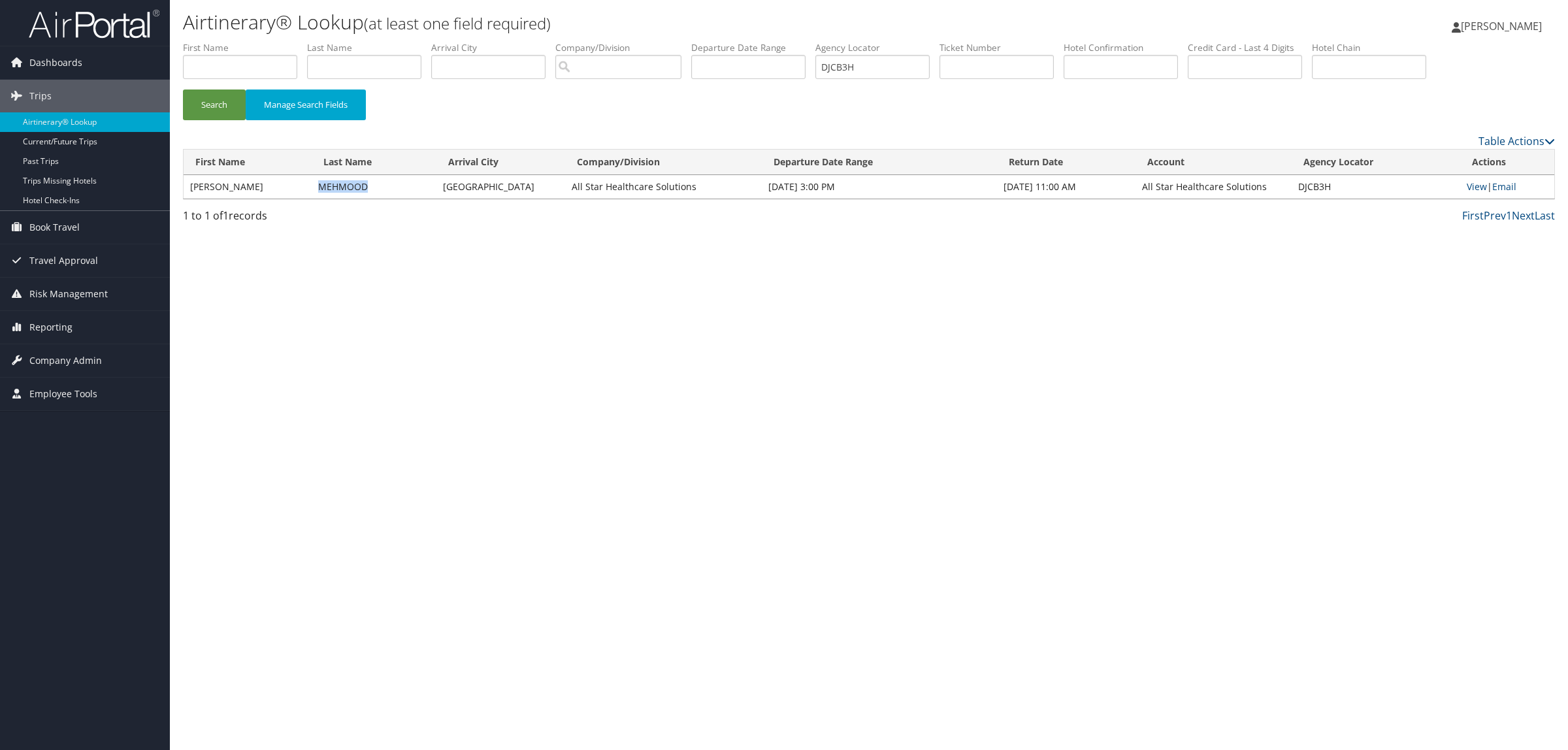
copy td "MEHMOOD"
drag, startPoint x: 1296, startPoint y: 183, endPoint x: 1331, endPoint y: 183, distance: 35.0
click at [1331, 183] on td "DJCB3H" at bounding box center [1376, 187] width 169 height 24
copy td "DJCB3H"
